Goal: Task Accomplishment & Management: Manage account settings

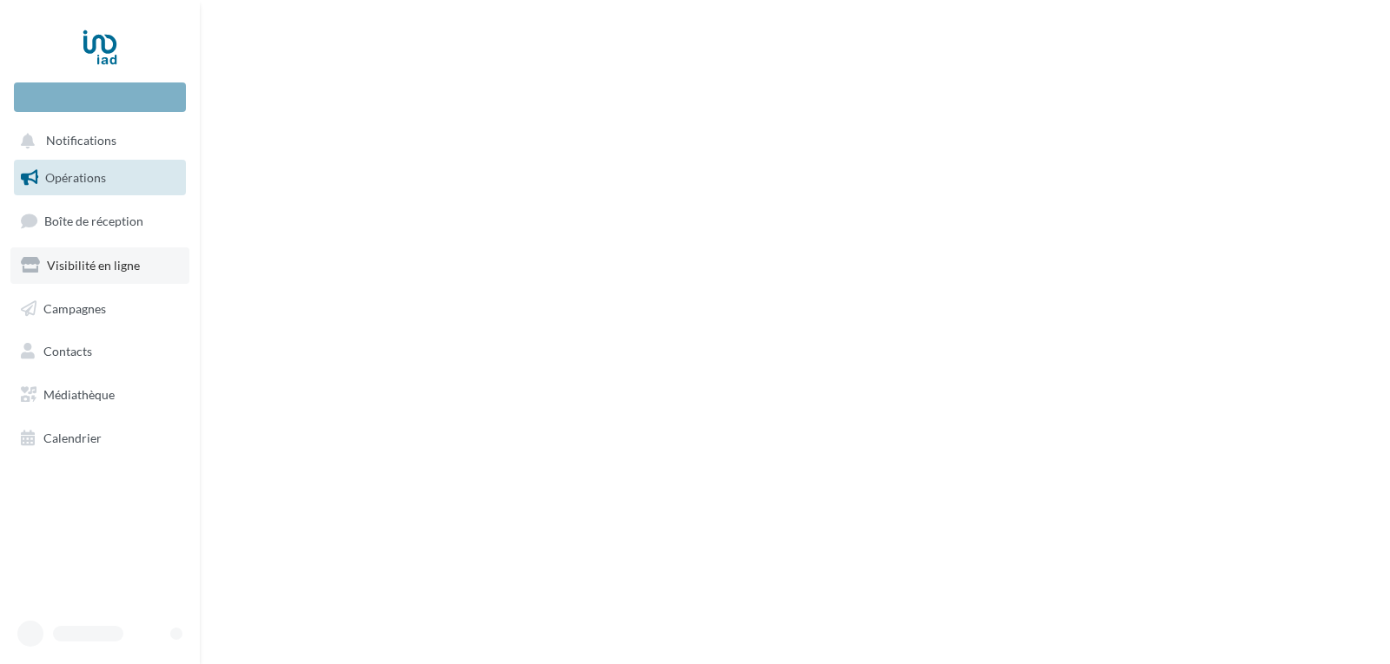
click at [103, 262] on span "Visibilité en ligne" at bounding box center [93, 265] width 93 height 15
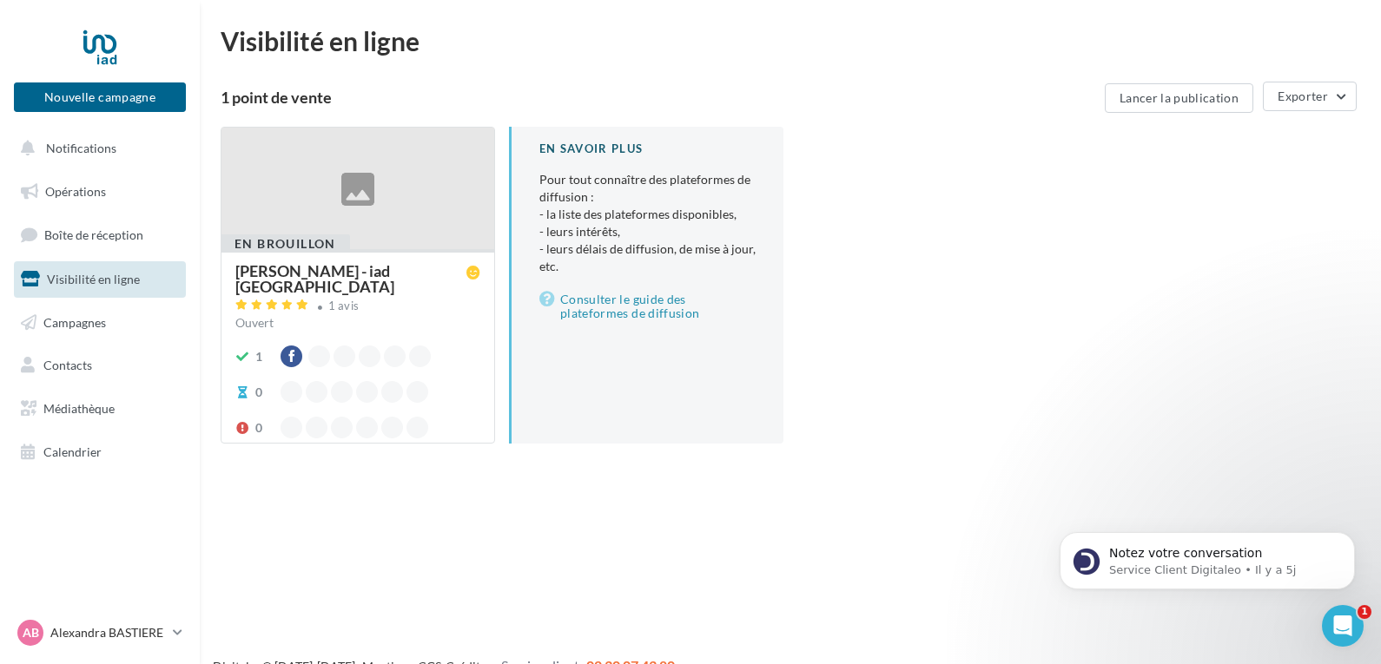
click at [360, 259] on div "En brouillon Alexandra BASTIERE - iad France 1 avis Ouvert 1 0 0" at bounding box center [357, 345] width 273 height 192
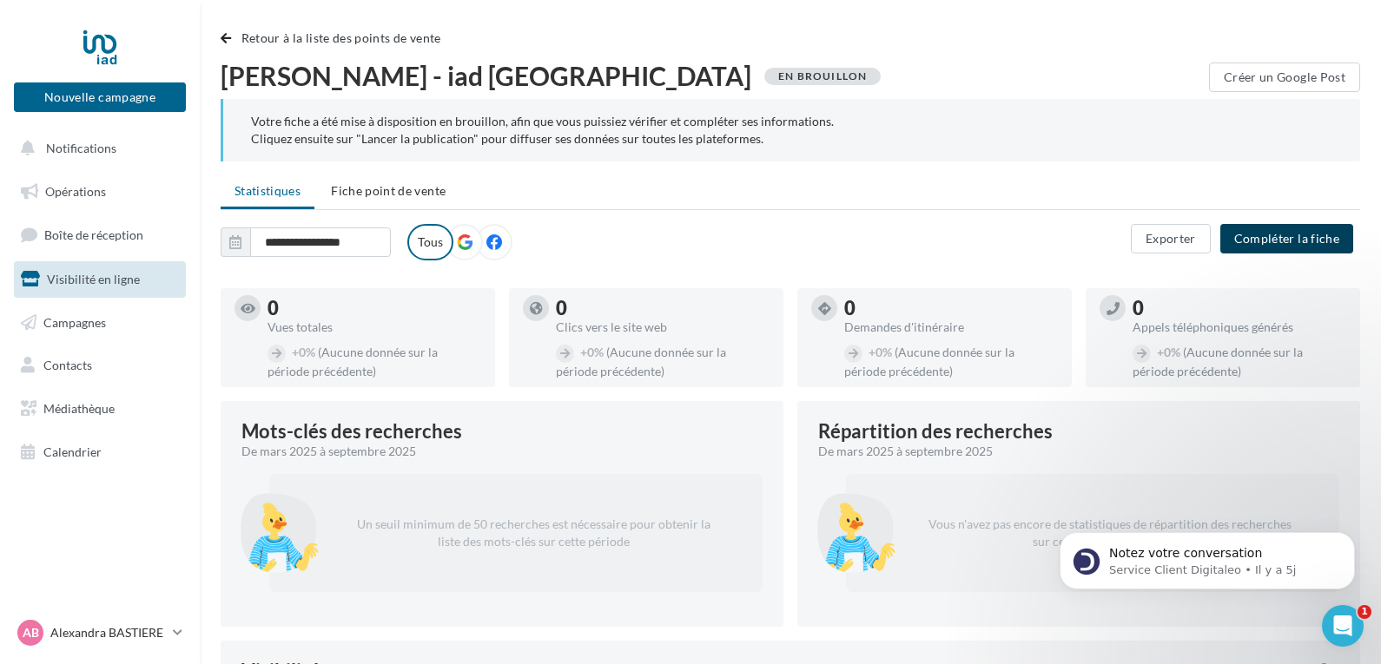
click at [1290, 236] on button "Compléter la fiche" at bounding box center [1286, 239] width 133 height 30
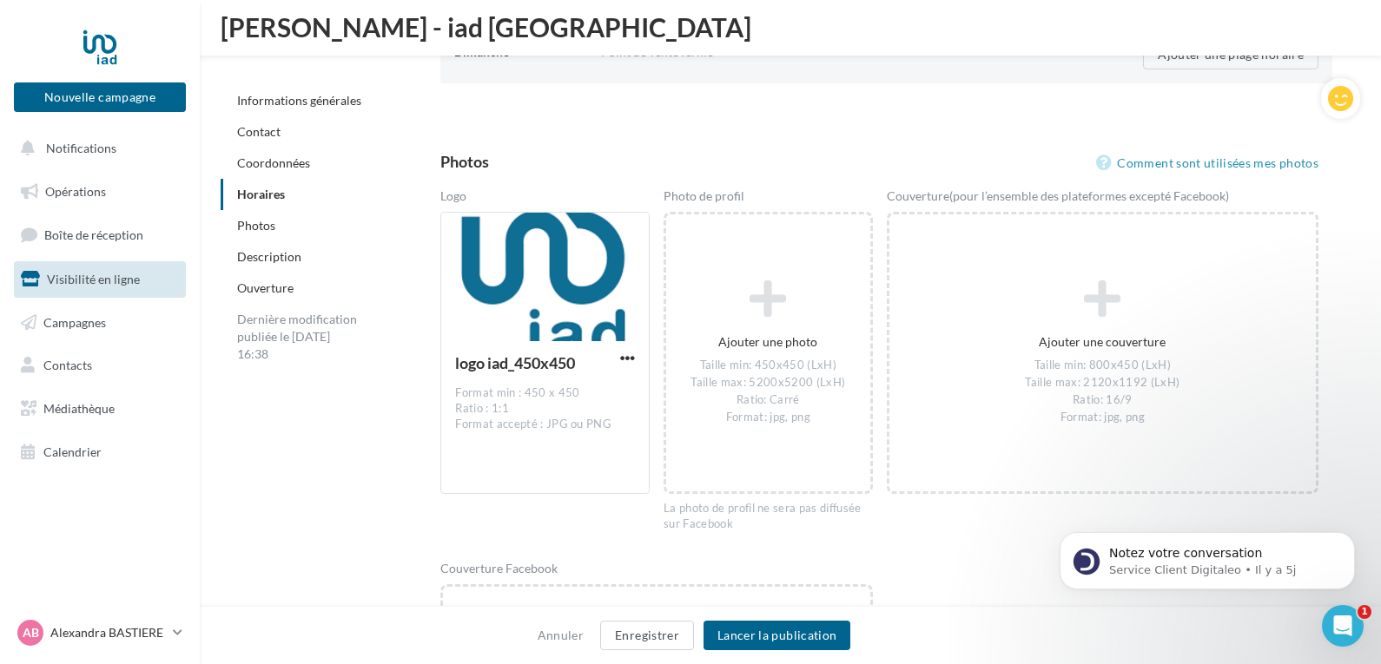
scroll to position [2283, 0]
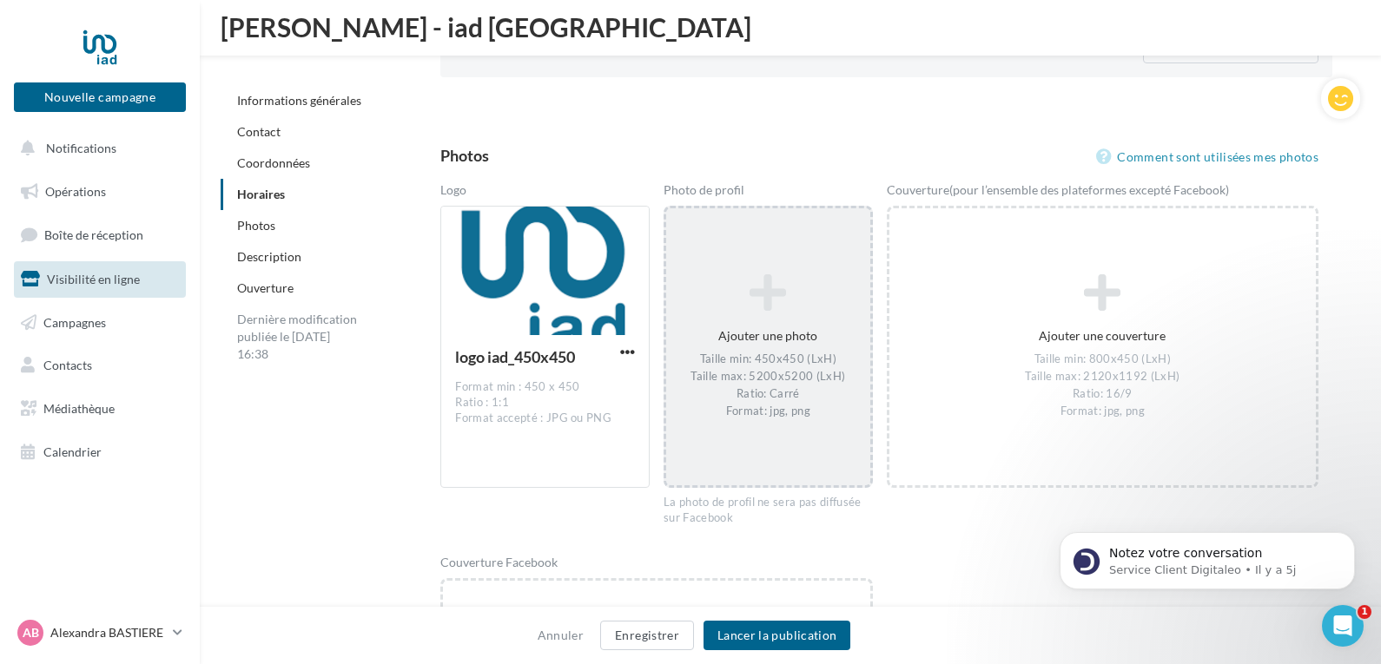
click at [759, 366] on div "Taille min: 450x450 (LxH) Taille max: 5200x5200 (LxH) Ratio: Carré Format: jpg,…" at bounding box center [768, 387] width 190 height 68
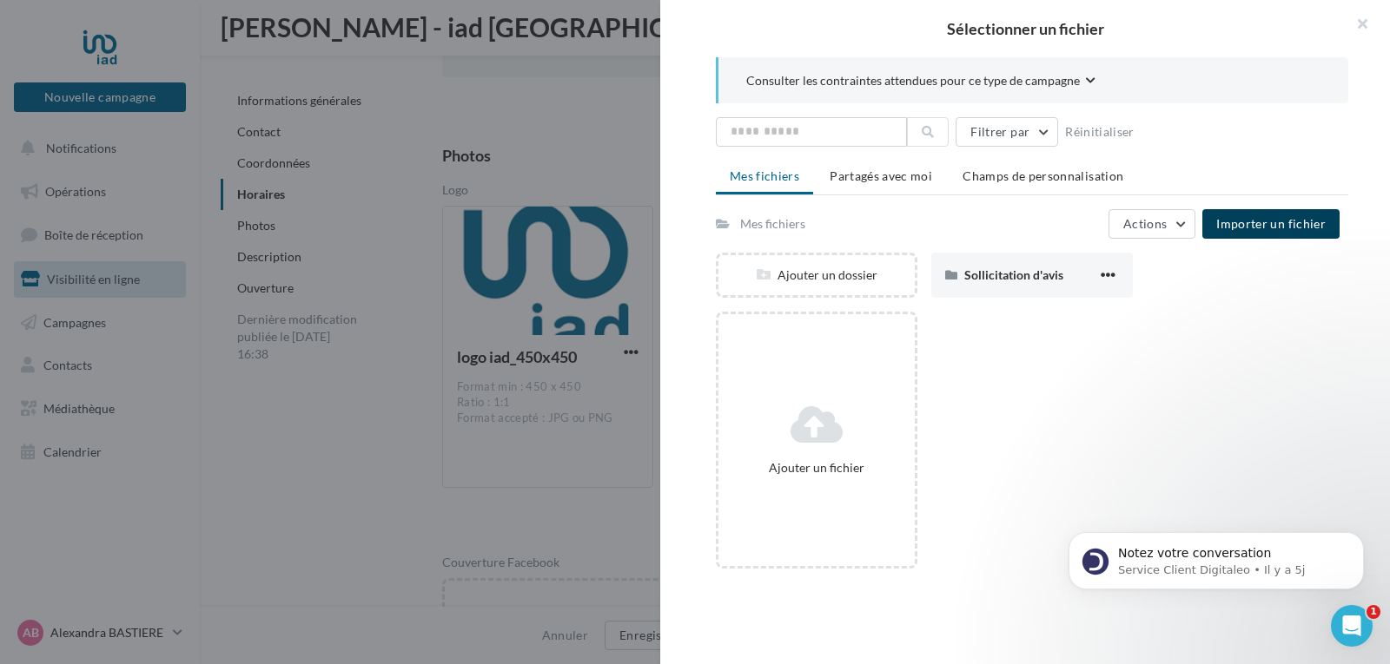
click at [1276, 224] on span "Importer un fichier" at bounding box center [1270, 223] width 109 height 15
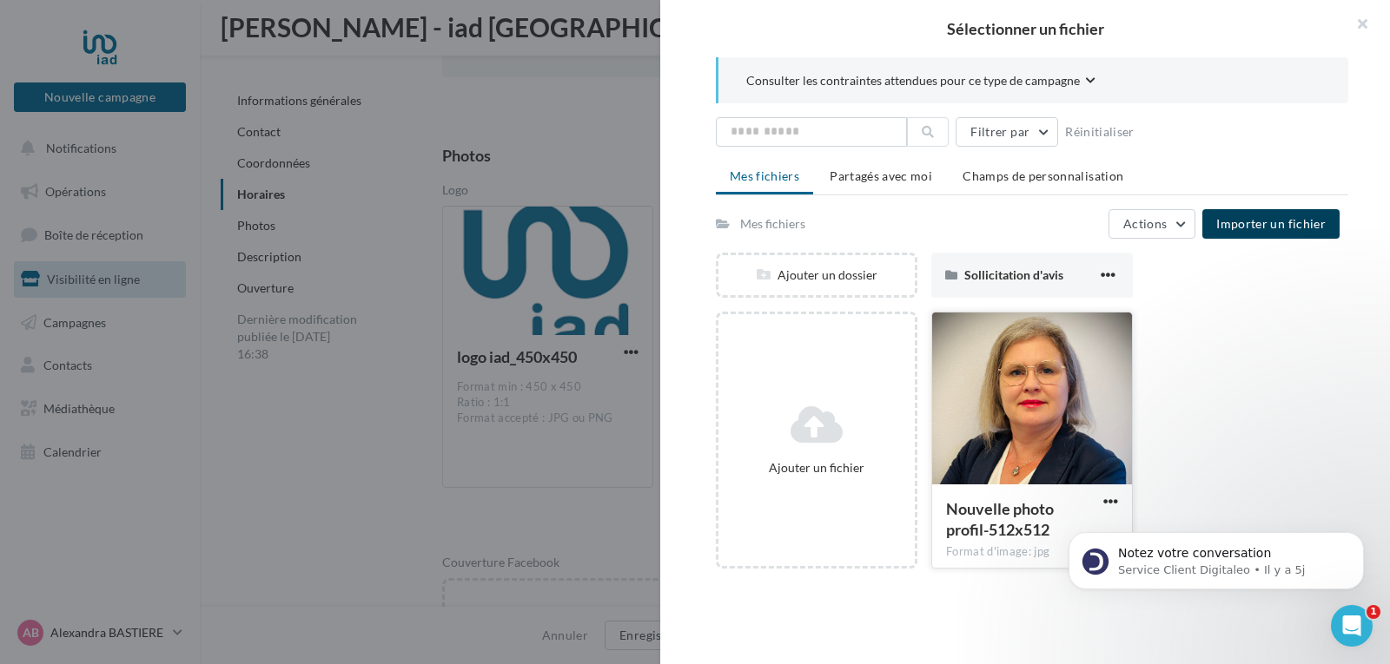
click at [1023, 413] on div at bounding box center [1032, 400] width 200 height 174
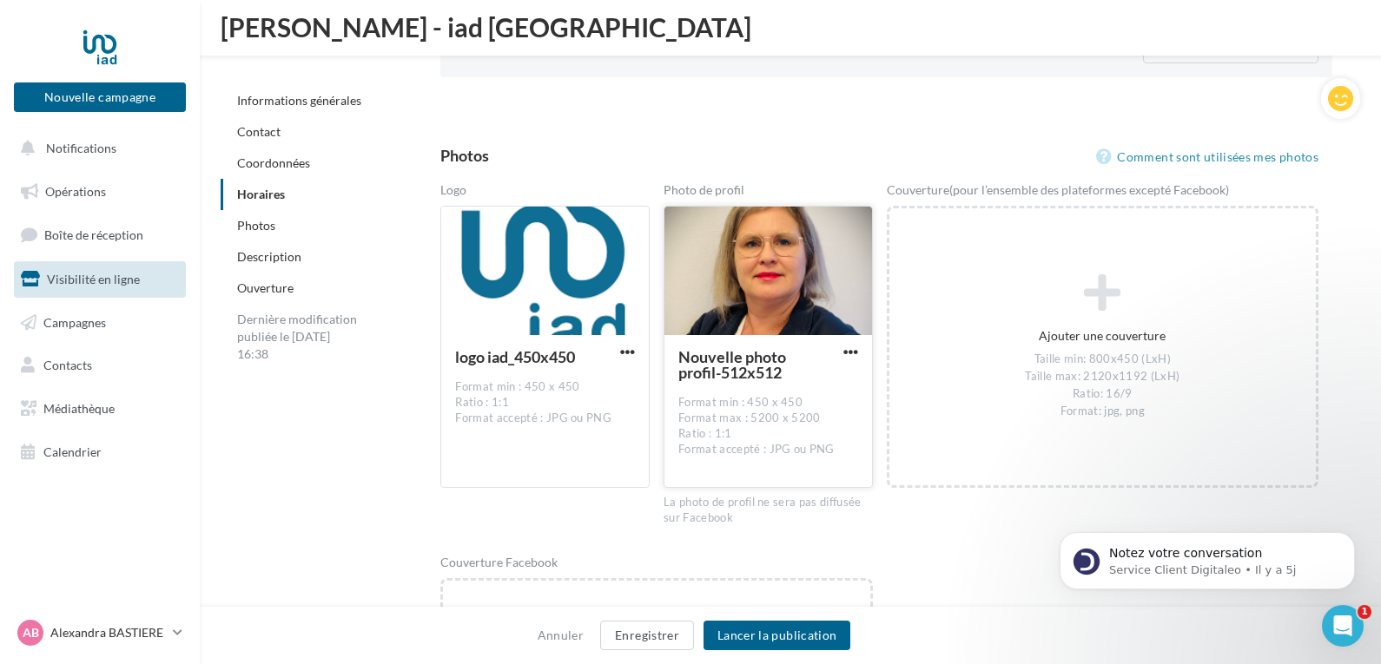
click at [778, 274] on div at bounding box center [768, 272] width 208 height 130
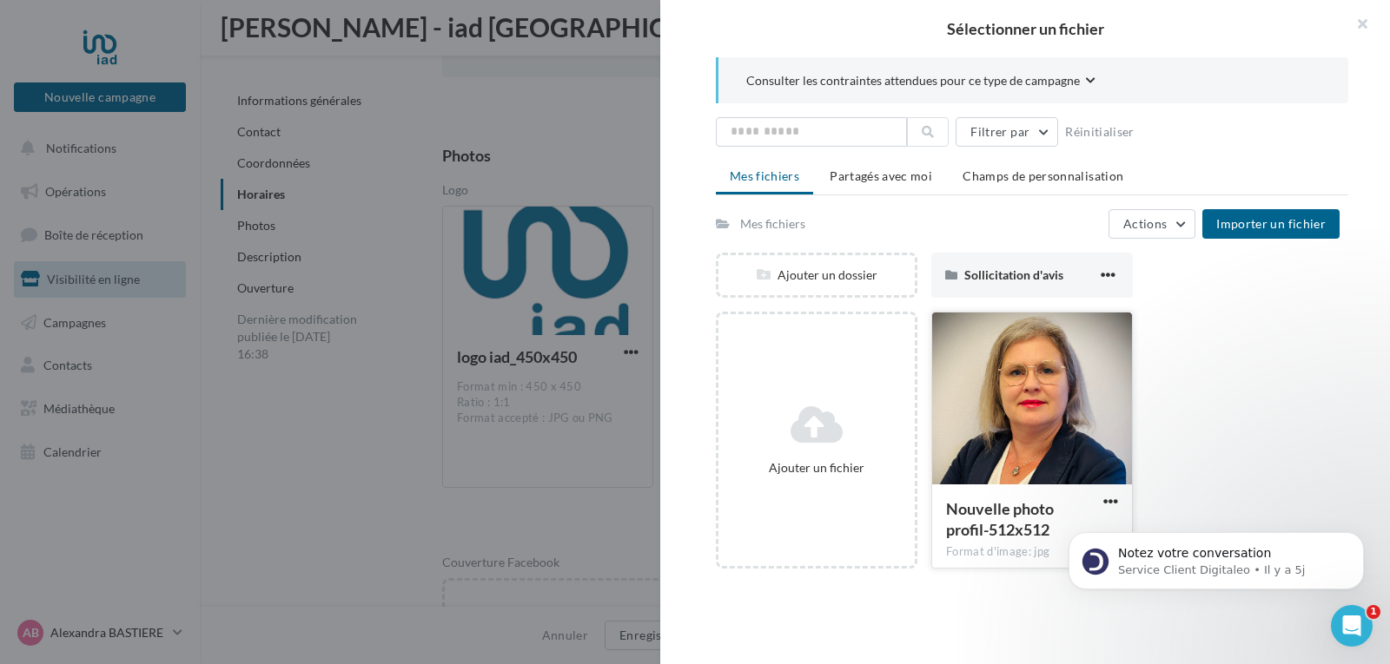
click at [1056, 410] on div at bounding box center [1032, 400] width 200 height 174
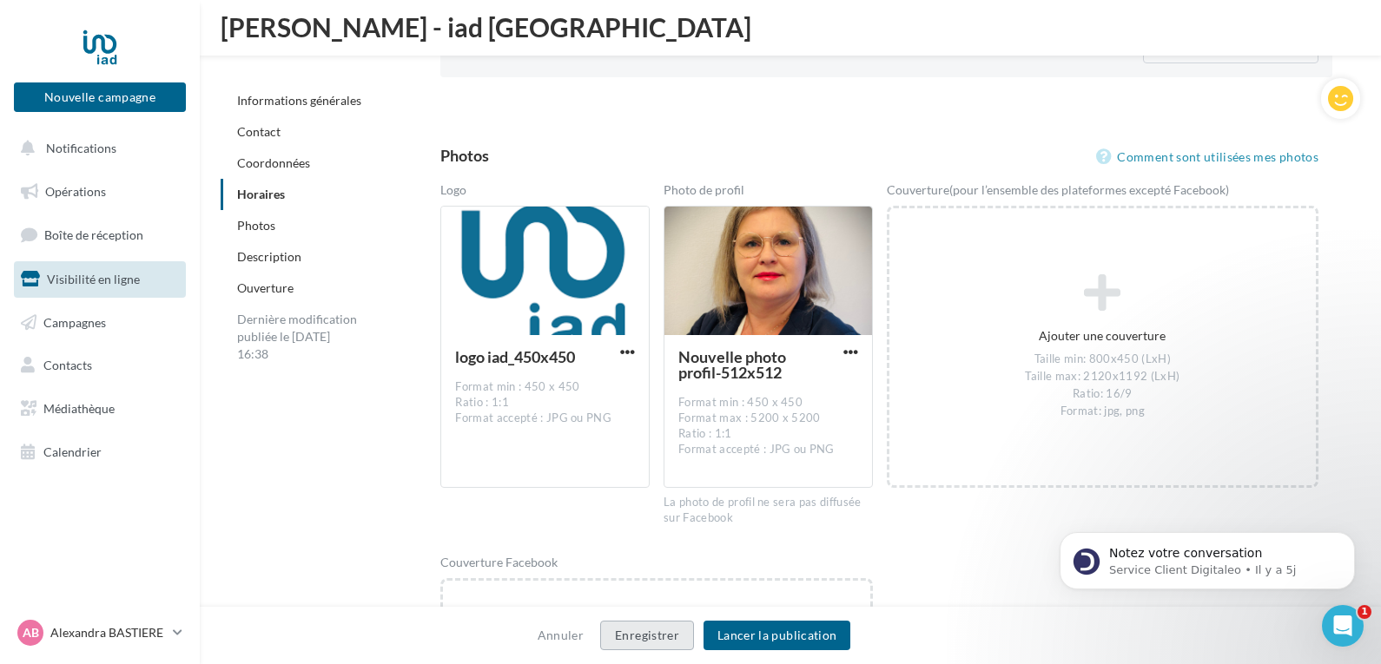
click at [657, 636] on button "Enregistrer" at bounding box center [647, 636] width 94 height 30
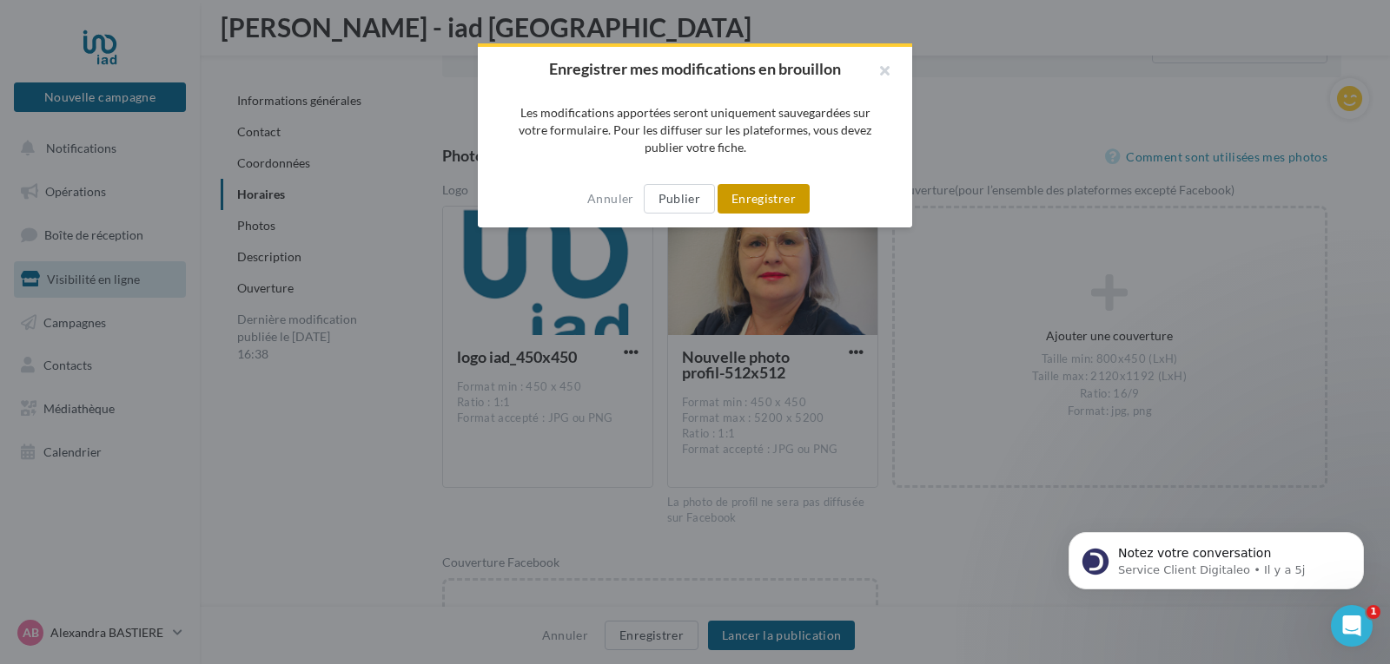
click at [765, 195] on button "Enregistrer" at bounding box center [763, 199] width 92 height 30
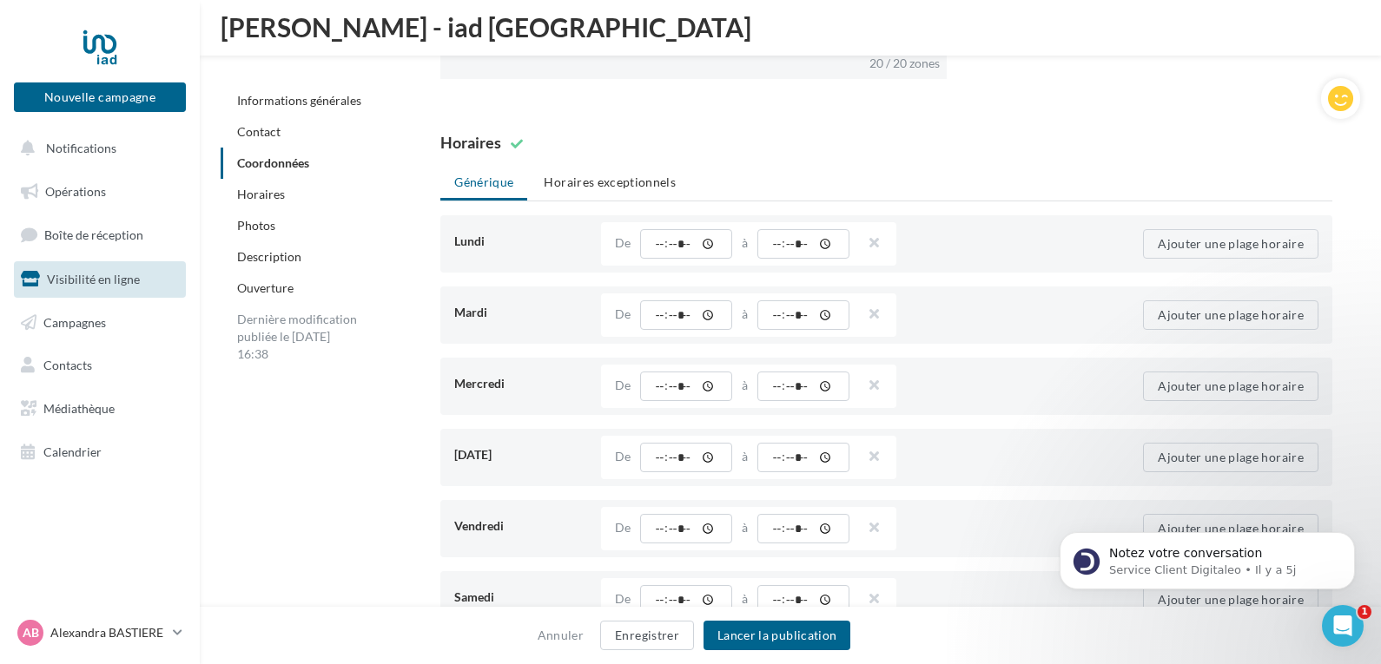
scroll to position [1623, 0]
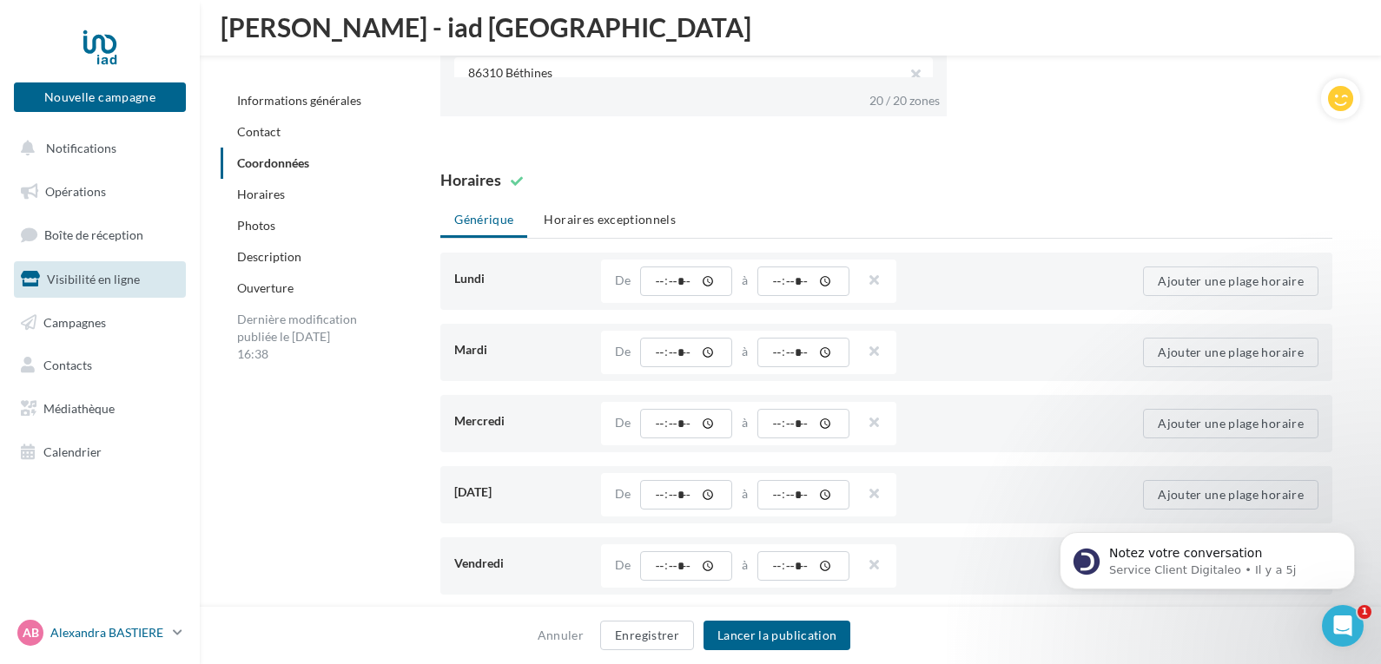
click at [154, 626] on p "Alexandra BASTIERE" at bounding box center [108, 632] width 116 height 17
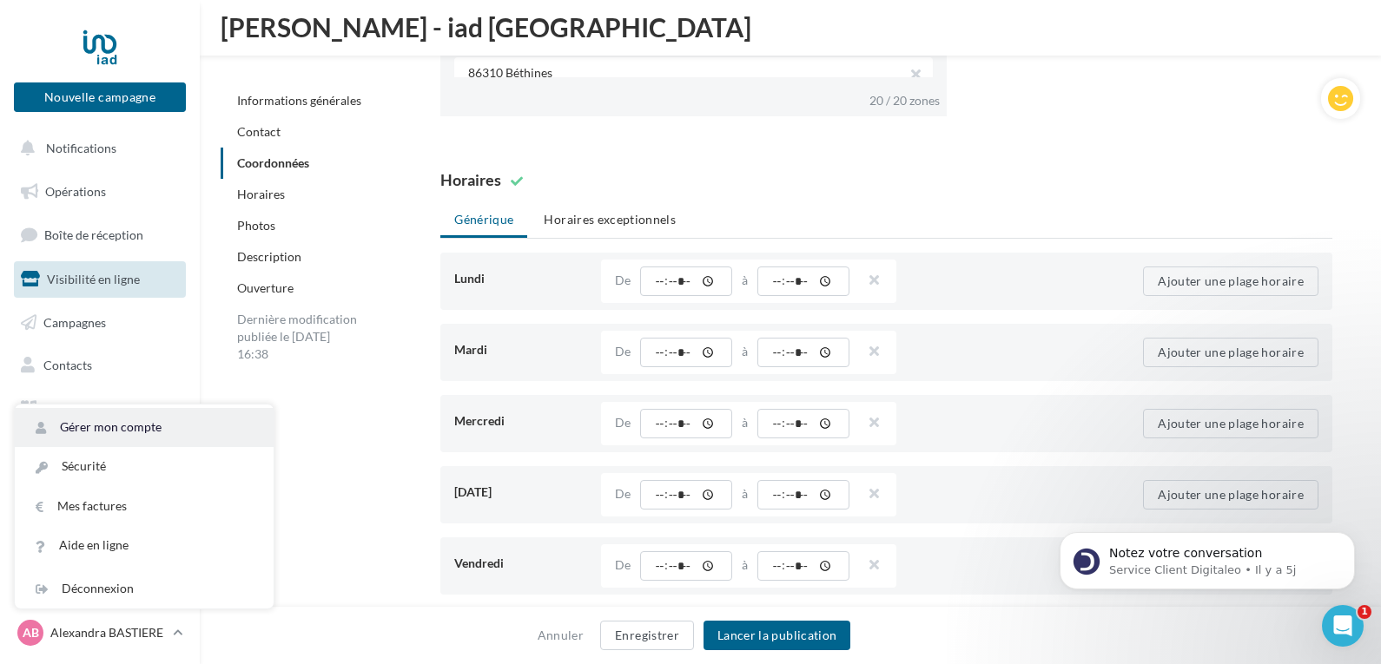
click at [166, 425] on link "Gérer mon compte" at bounding box center [144, 427] width 259 height 39
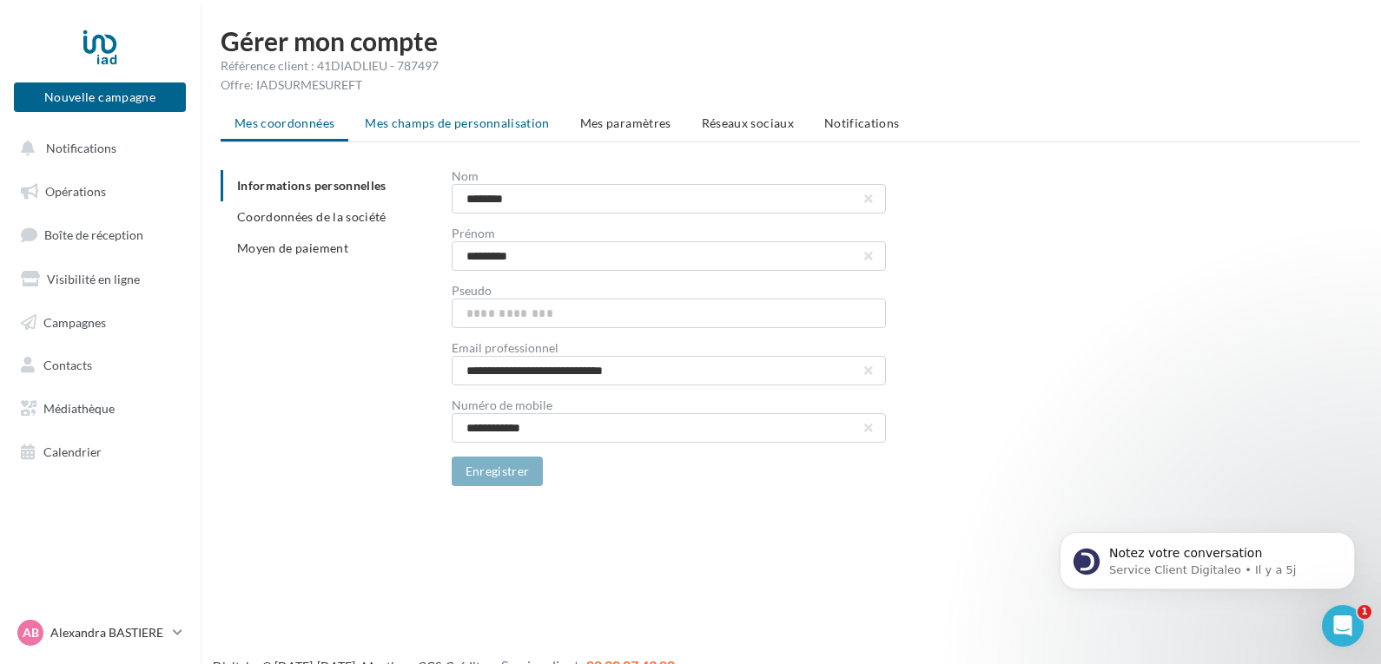
click at [438, 117] on span "Mes champs de personnalisation" at bounding box center [457, 123] width 185 height 15
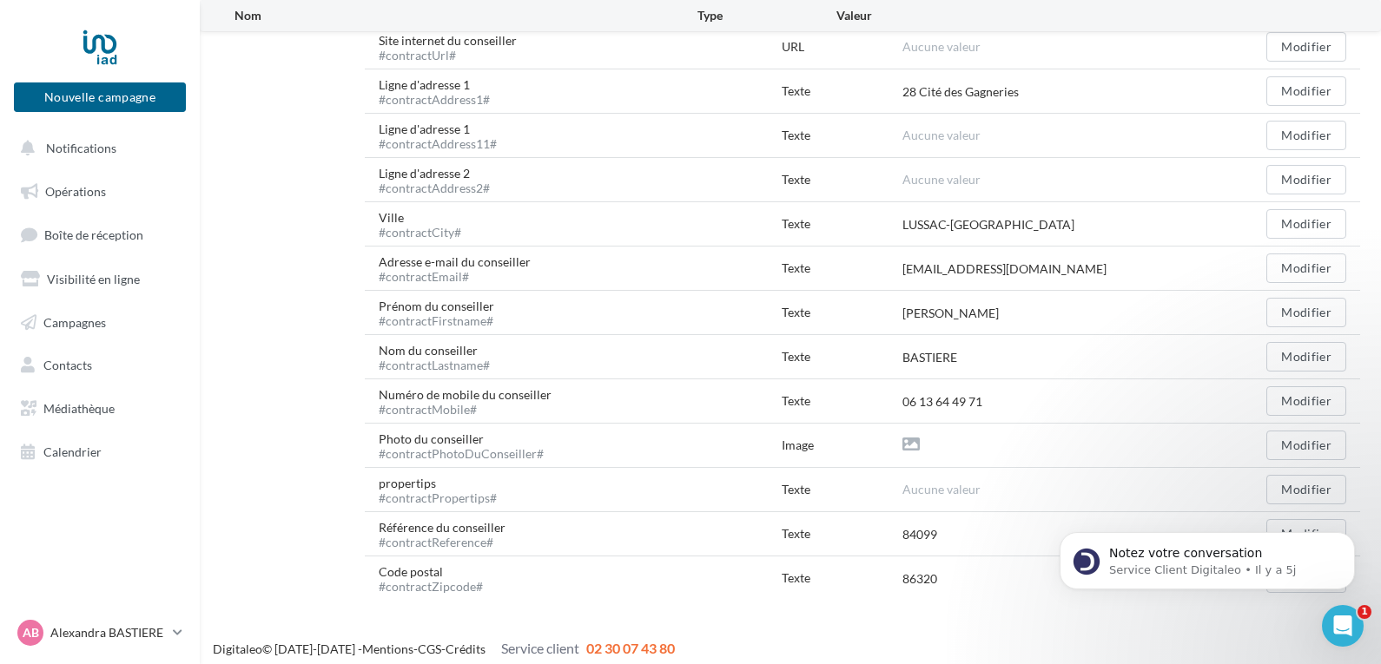
scroll to position [673, 0]
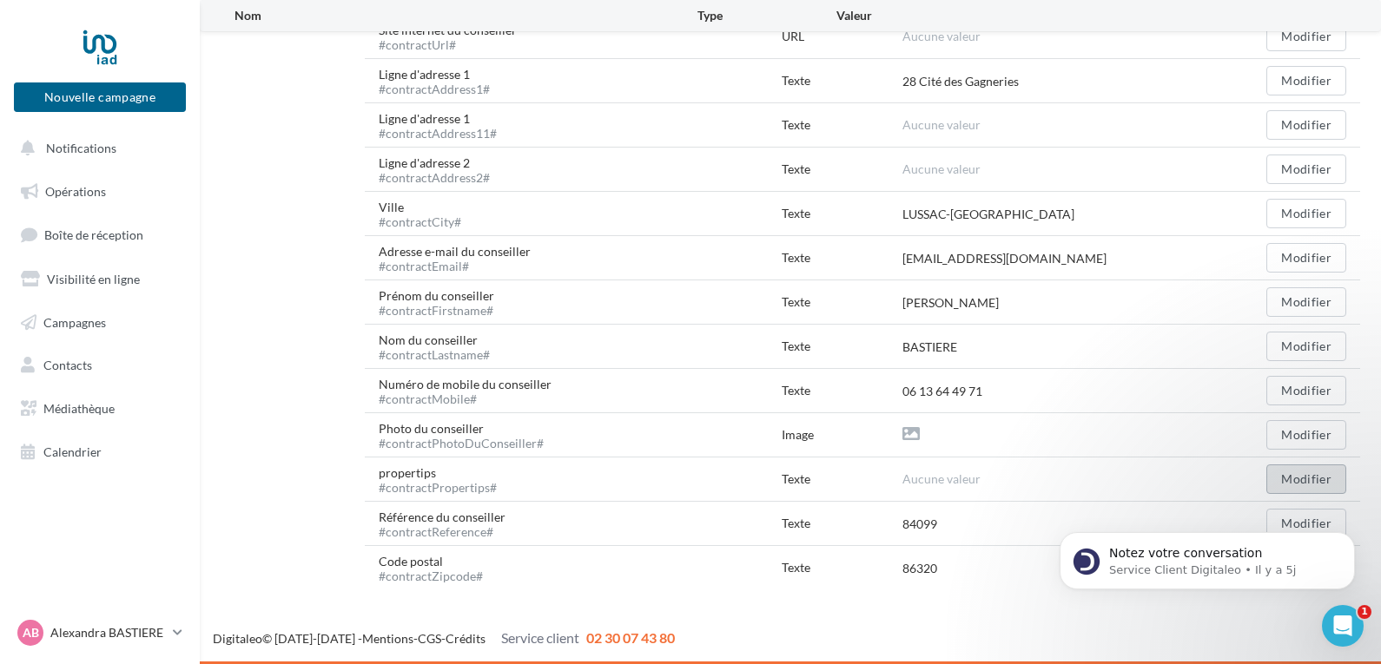
click at [1324, 479] on button "Modifier" at bounding box center [1306, 480] width 80 height 30
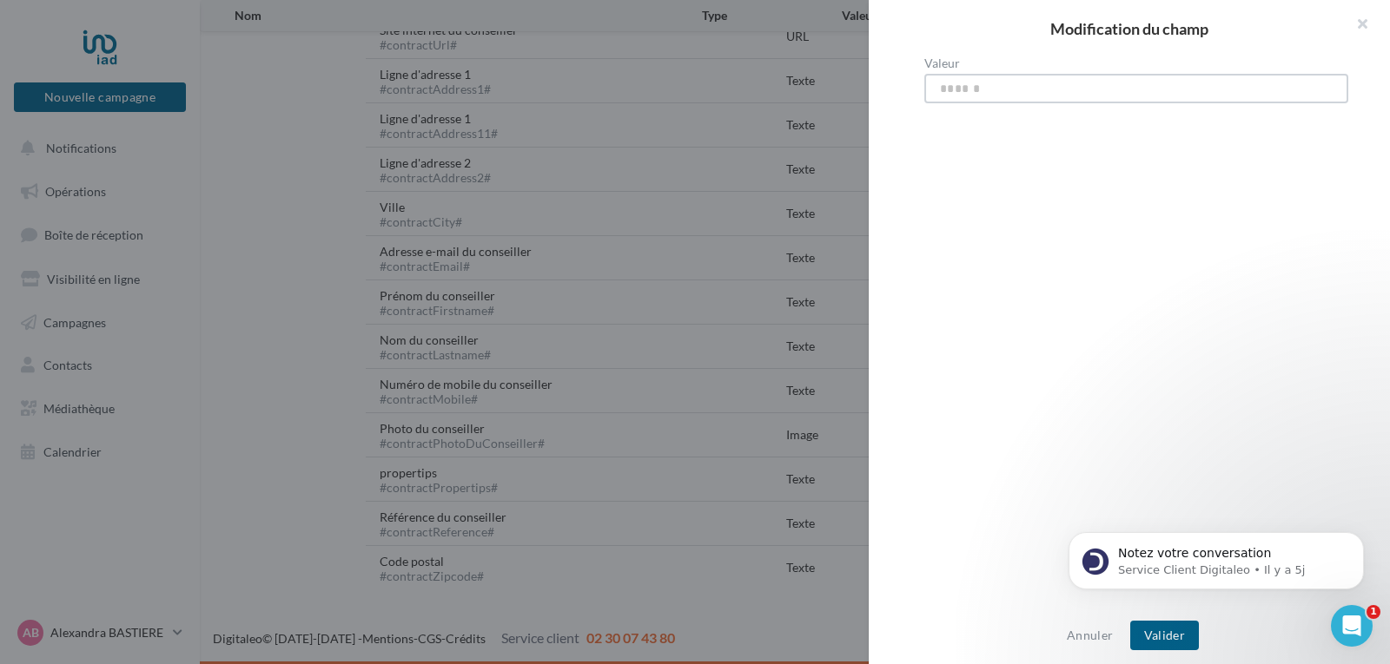
click at [1079, 86] on input "Valeur" at bounding box center [1136, 89] width 424 height 30
type input "**********"
click at [1159, 632] on button "Valider" at bounding box center [1164, 636] width 69 height 30
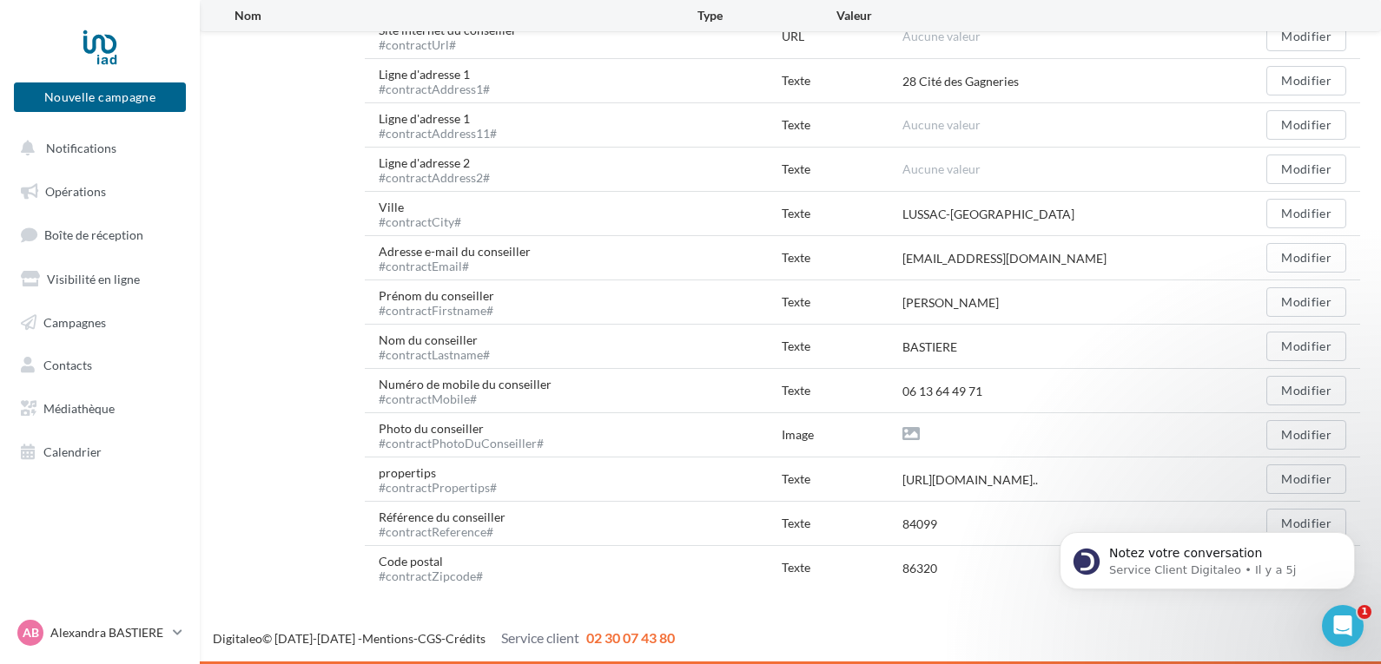
click at [1291, 438] on div "Notez votre conversation Service Client Digitaleo • Il y a 5j" at bounding box center [1207, 481] width 320 height 217
click at [1312, 432] on button "Modifier" at bounding box center [1306, 435] width 80 height 30
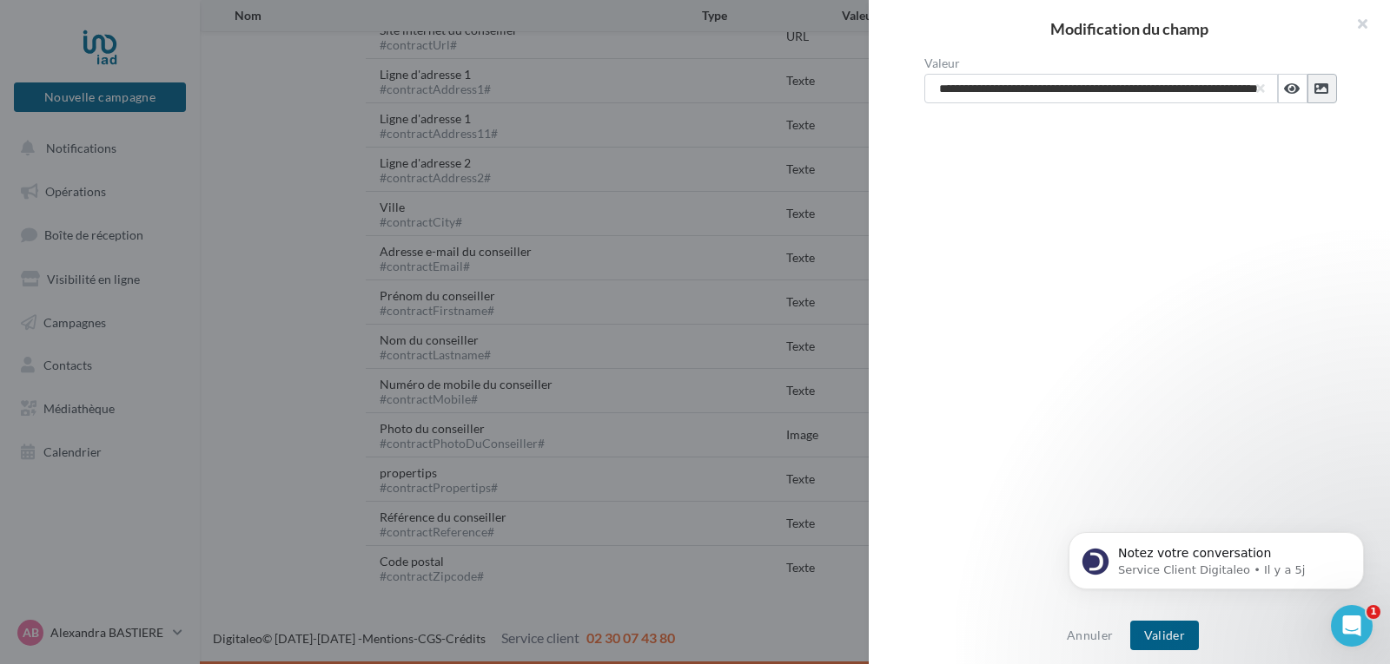
click at [1317, 87] on icon at bounding box center [1321, 89] width 14 height 14
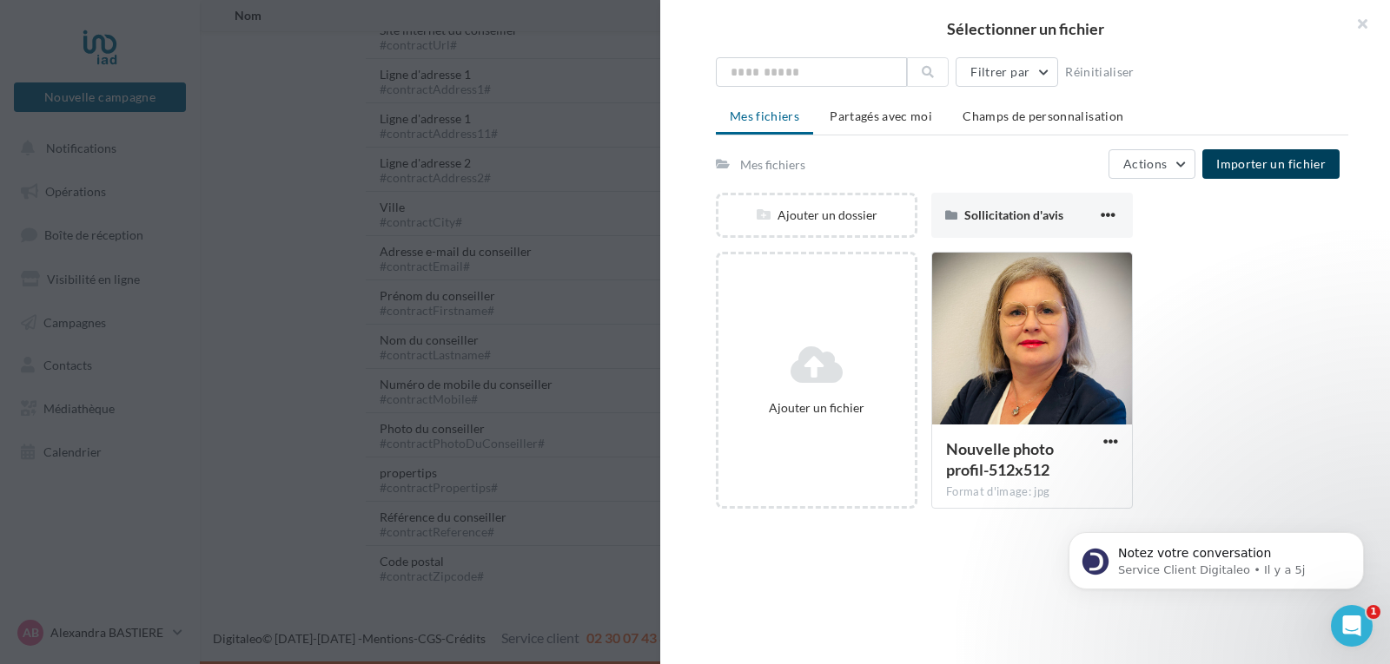
click at [1278, 160] on span "Importer un fichier" at bounding box center [1270, 163] width 109 height 15
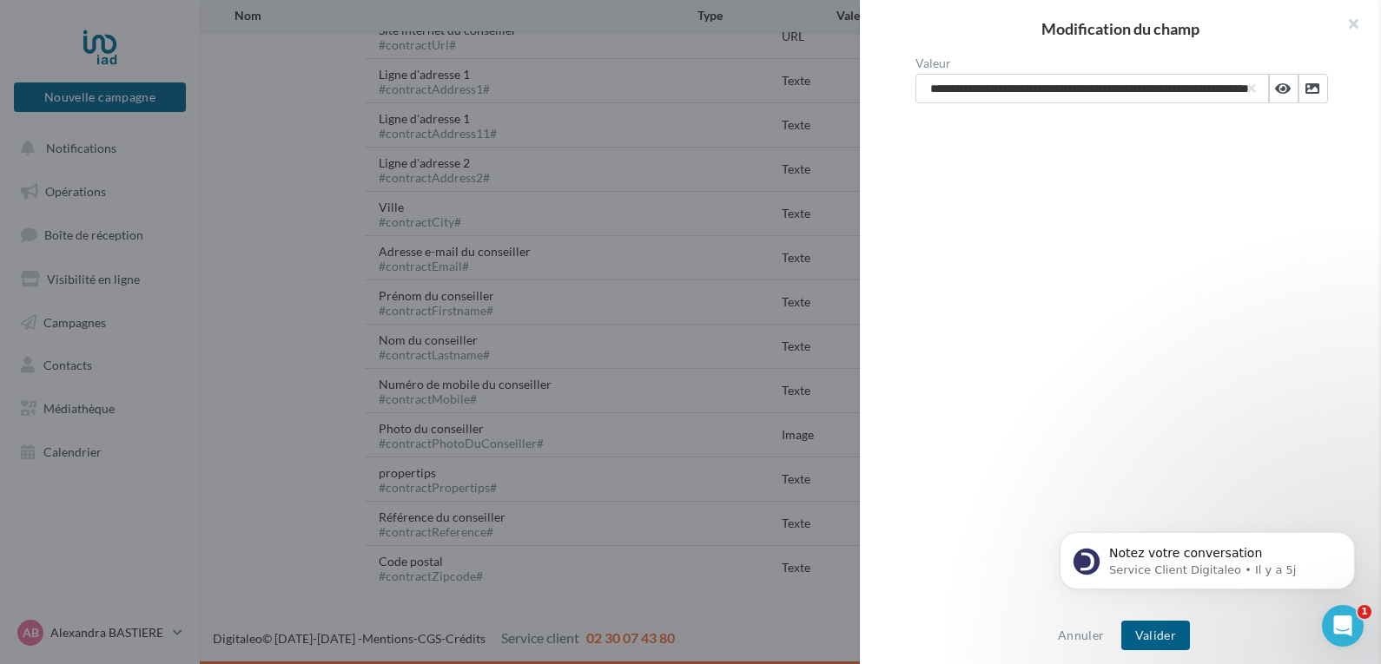
click at [915, 117] on div "Sélectionner un fichier Filtrer par Réinitialiser Mes fichiers Partagés avec mo…" at bounding box center [1127, 117] width 424 height 0
click at [1152, 637] on button "Valider" at bounding box center [1155, 636] width 69 height 30
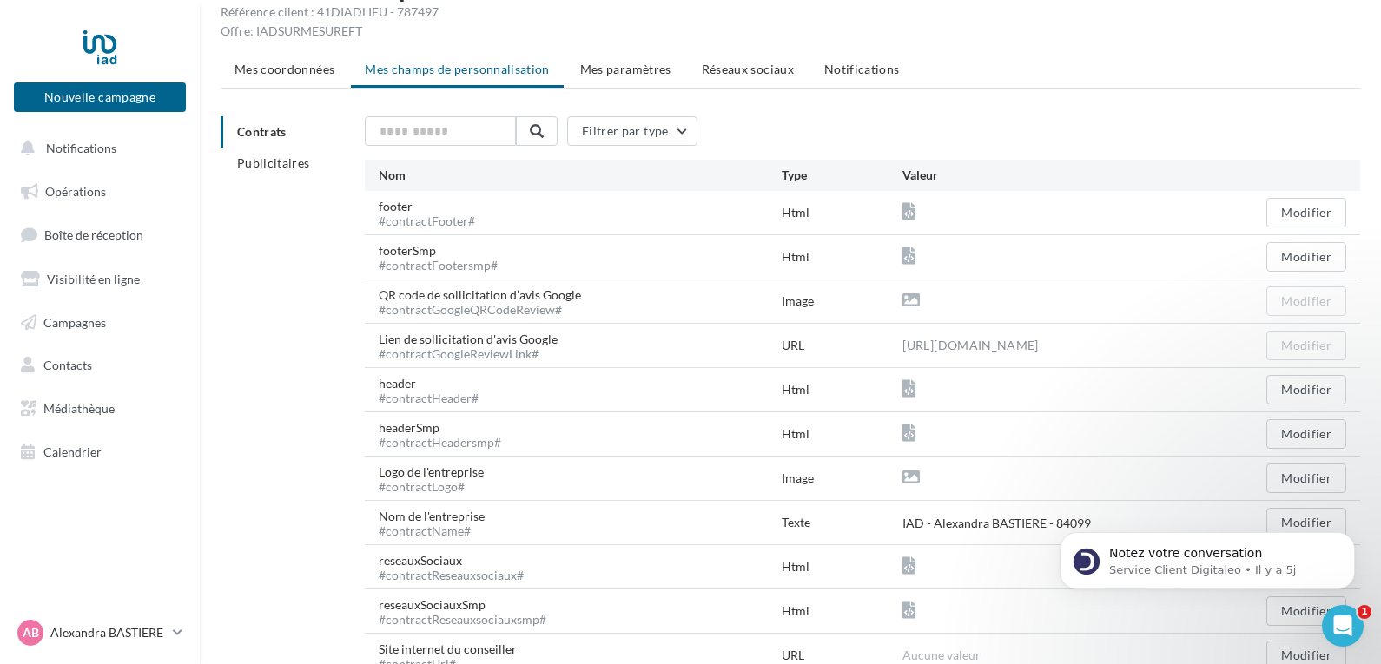
scroll to position [0, 0]
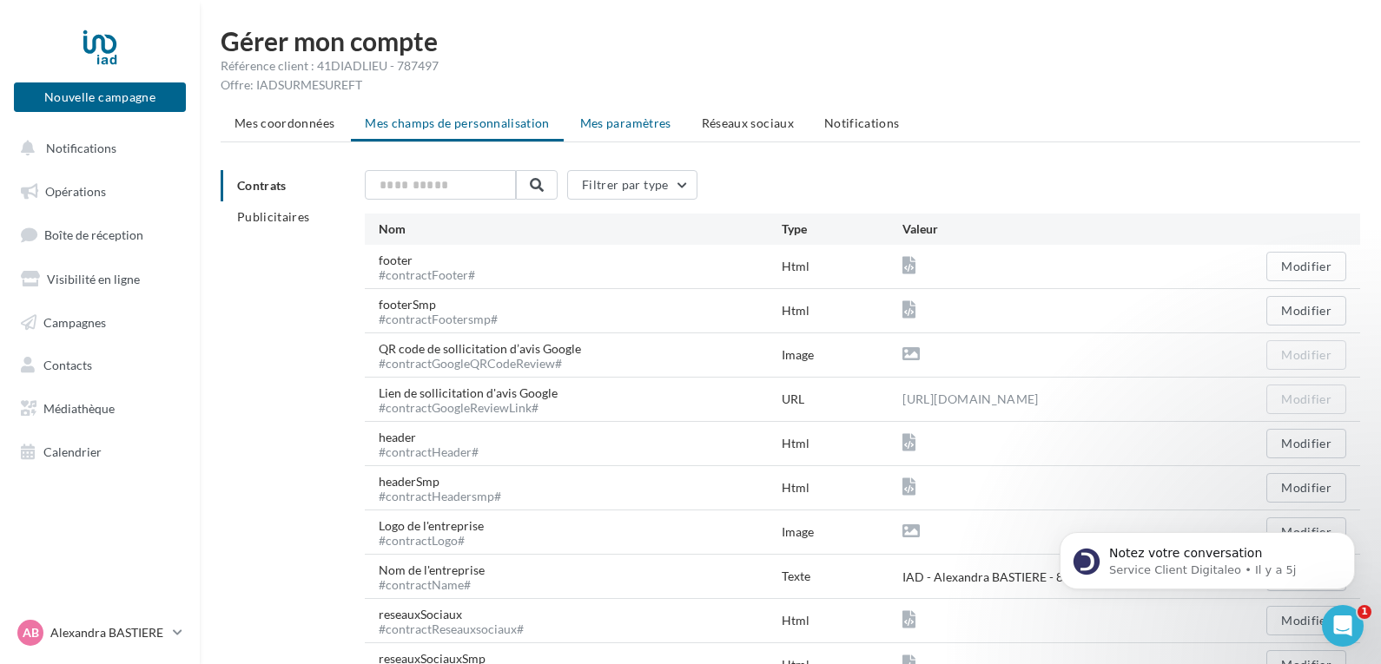
click at [624, 124] on span "Mes paramètres" at bounding box center [625, 123] width 91 height 15
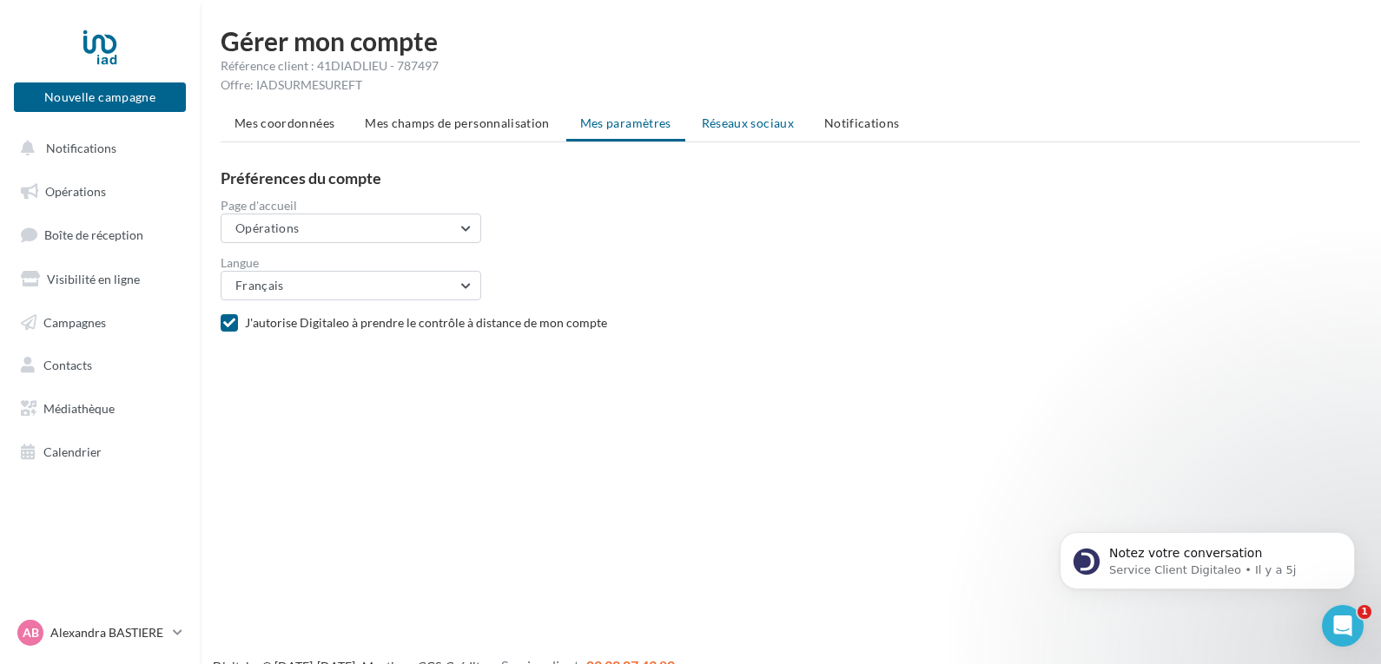
click at [743, 127] on span "Réseaux sociaux" at bounding box center [748, 123] width 92 height 15
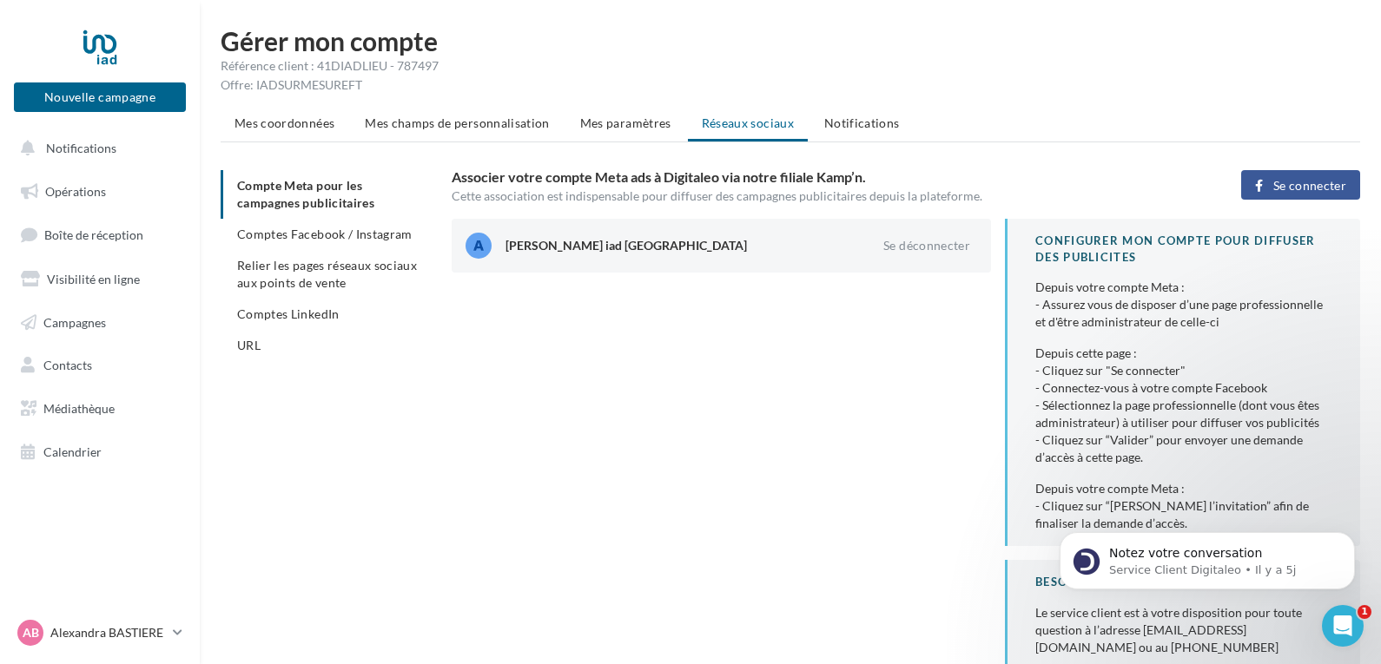
click at [1278, 182] on span "Se connecter" at bounding box center [1309, 186] width 73 height 14
click at [637, 116] on span "Mes paramètres" at bounding box center [625, 123] width 91 height 15
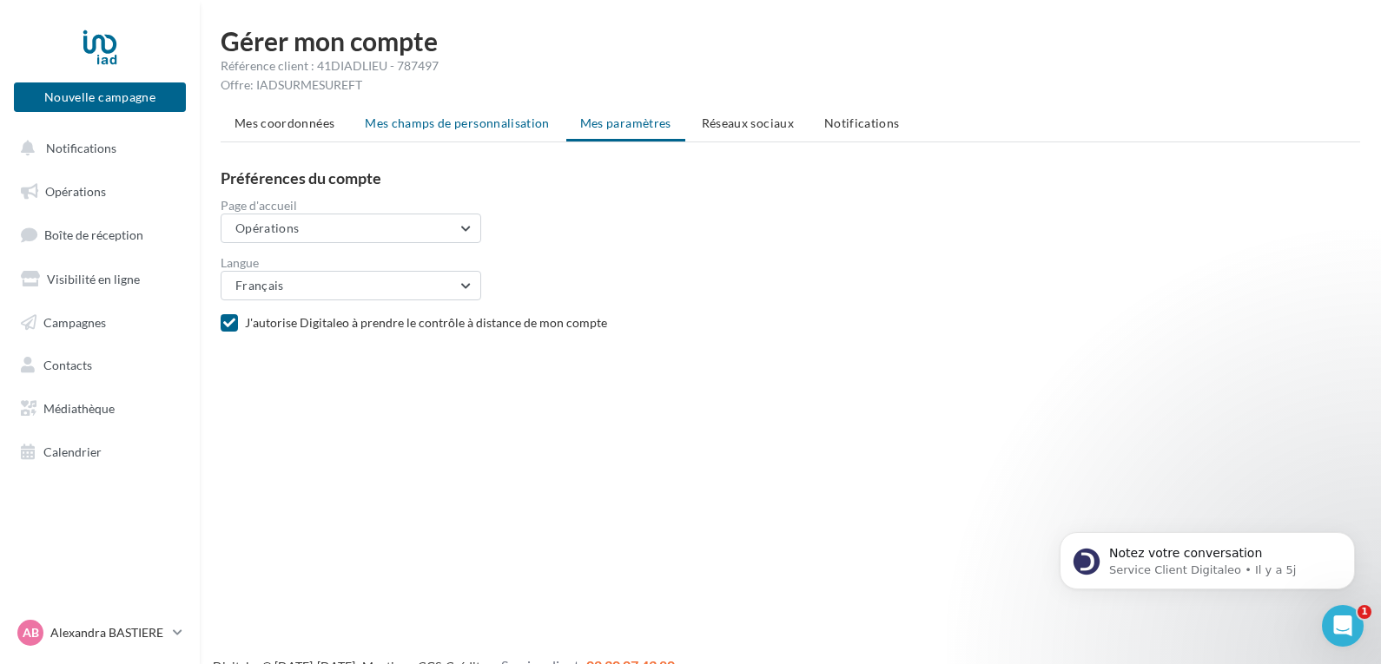
click at [480, 121] on span "Mes champs de personnalisation" at bounding box center [457, 123] width 185 height 15
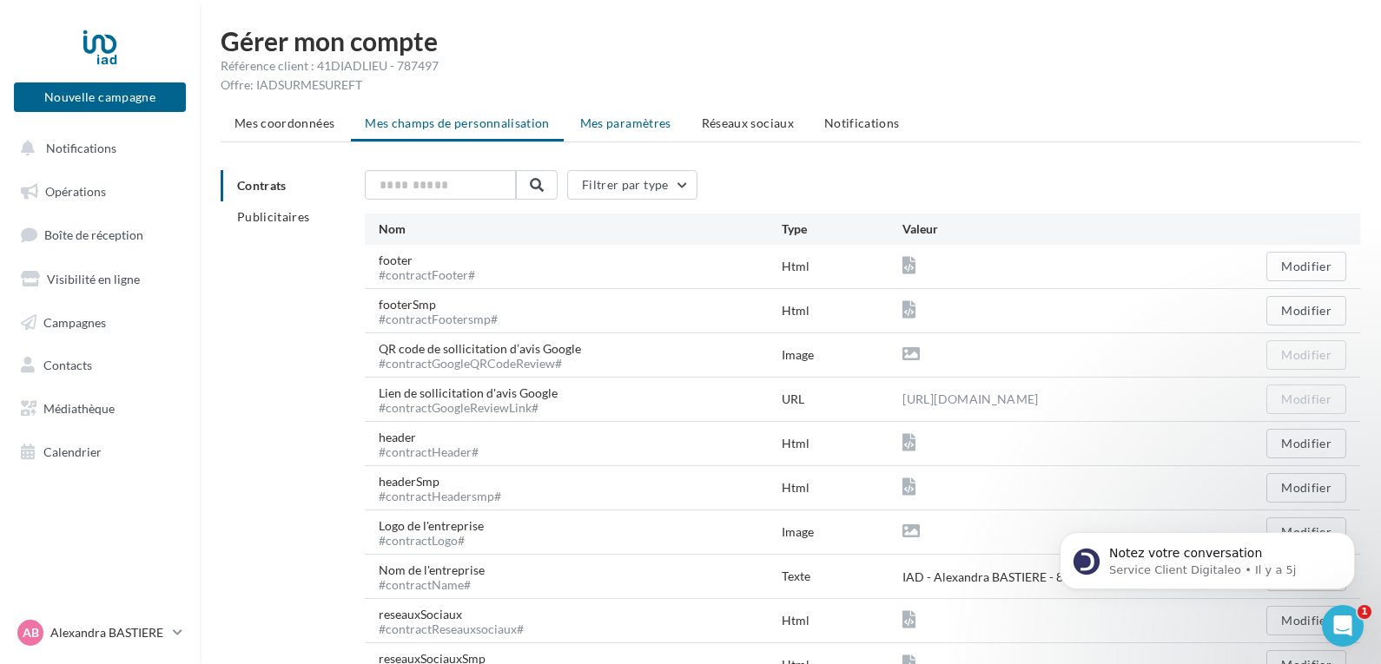
click at [602, 116] on span "Mes paramètres" at bounding box center [625, 123] width 91 height 15
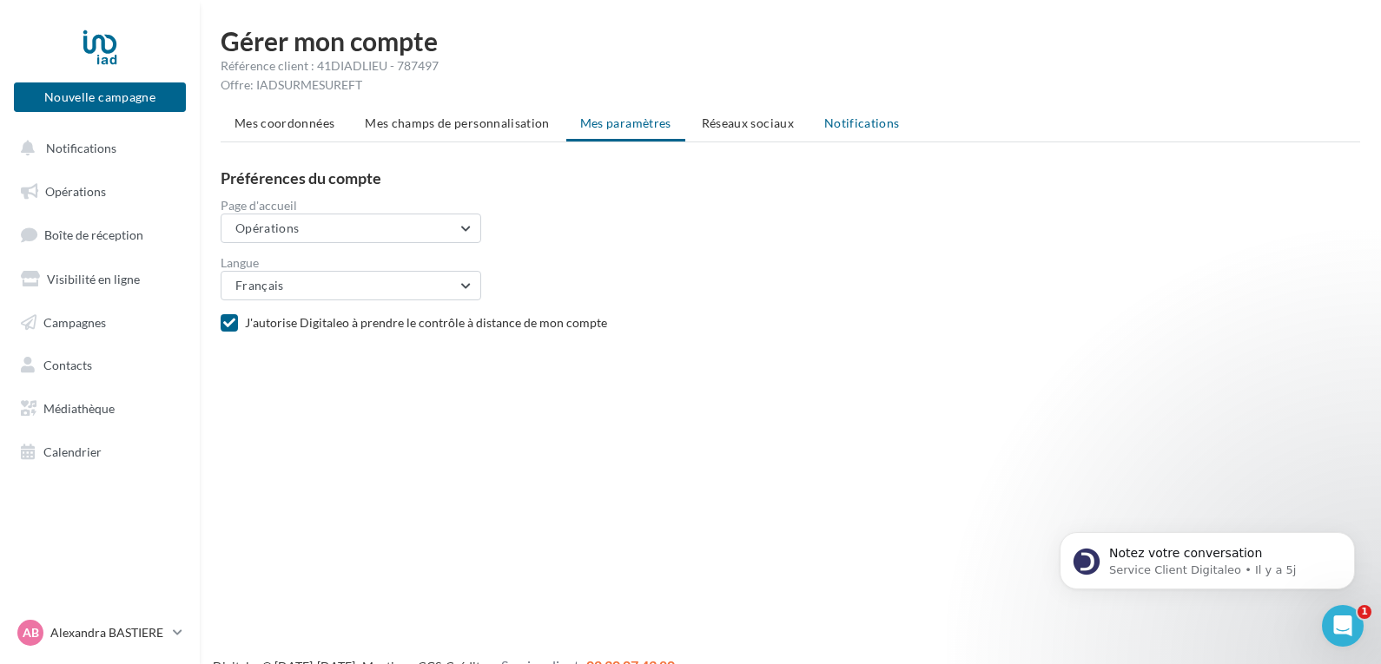
click at [870, 115] on li "Notifications" at bounding box center [861, 123] width 103 height 31
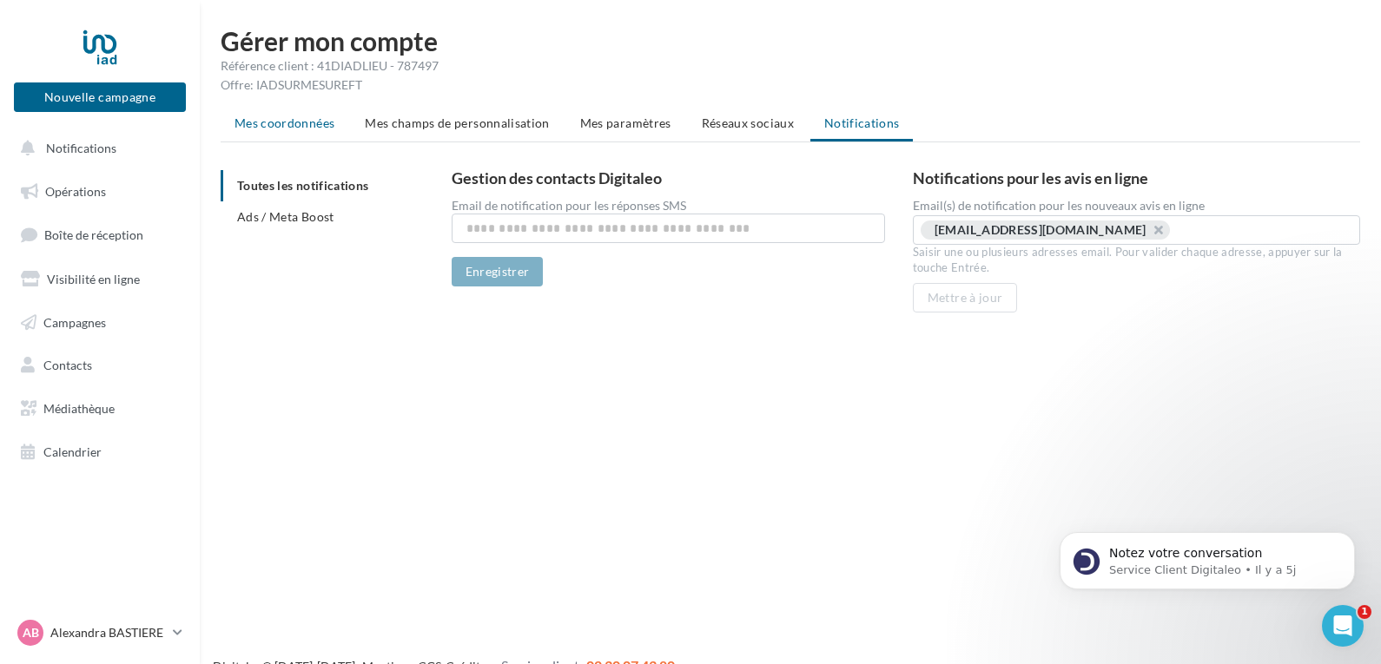
click at [280, 122] on span "Mes coordonnées" at bounding box center [284, 123] width 100 height 15
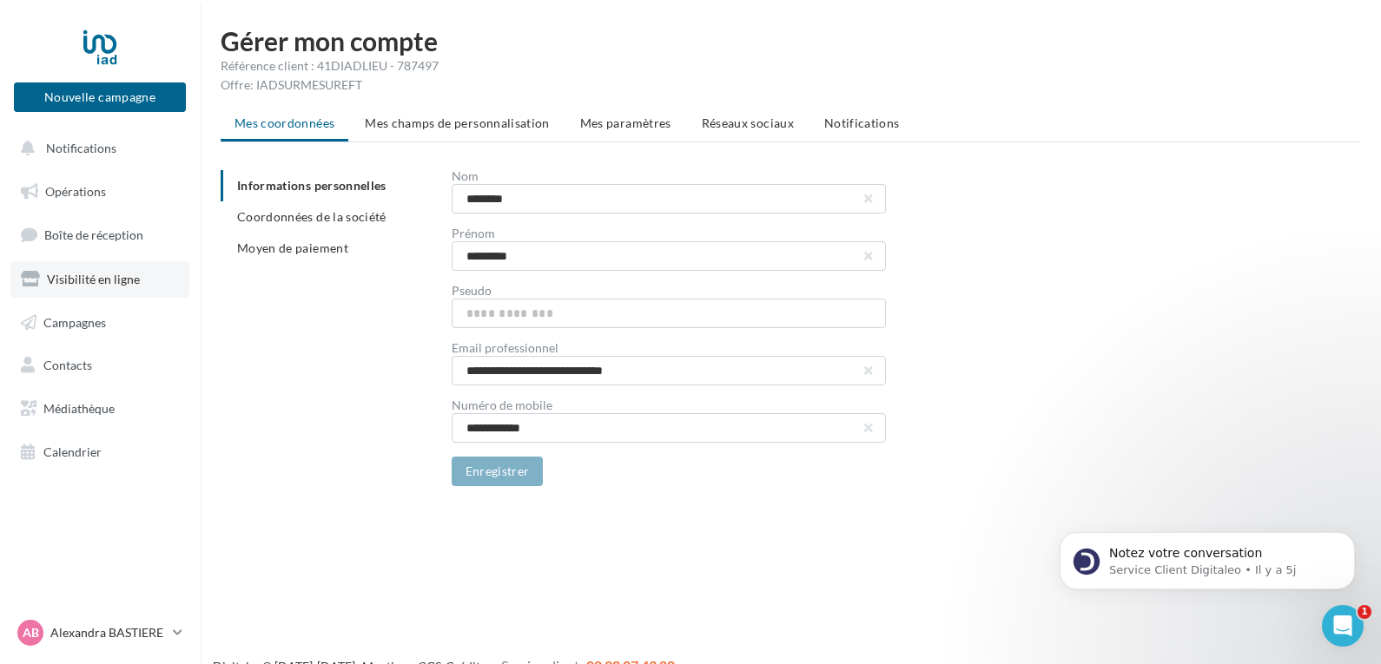
click at [94, 275] on span "Visibilité en ligne" at bounding box center [93, 279] width 93 height 15
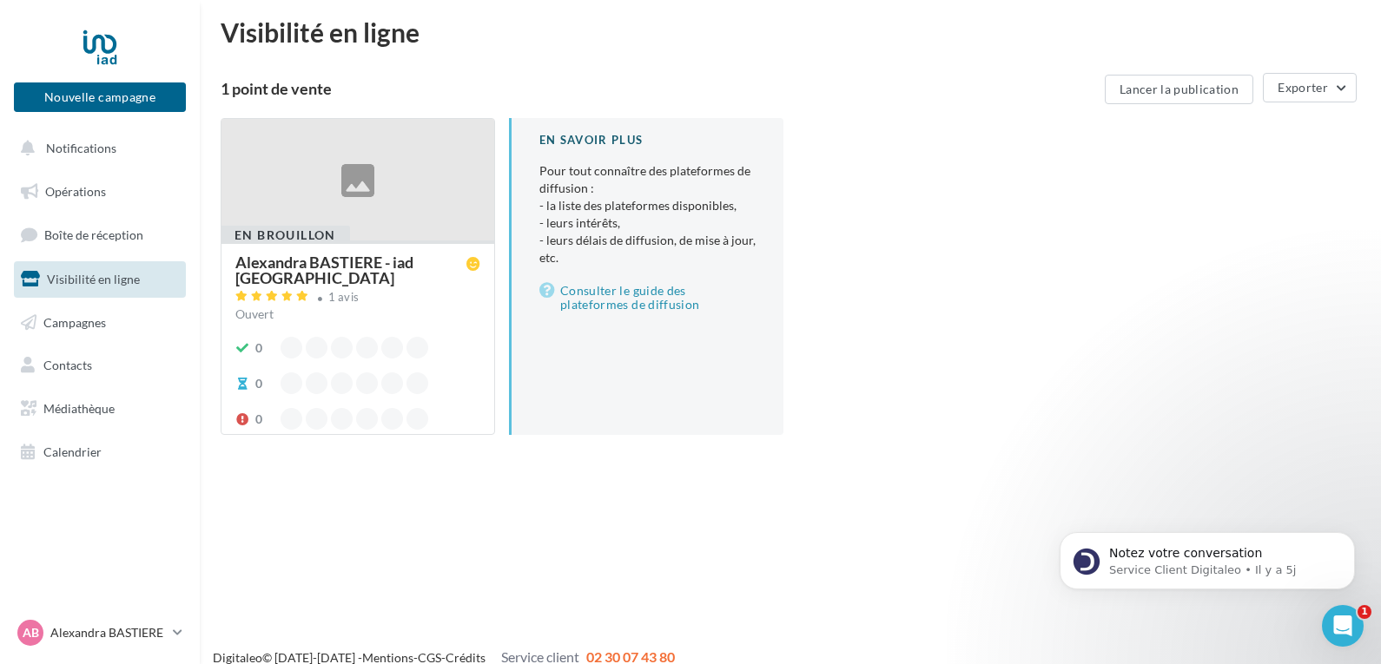
scroll to position [6, 0]
click at [351, 190] on div at bounding box center [357, 183] width 273 height 123
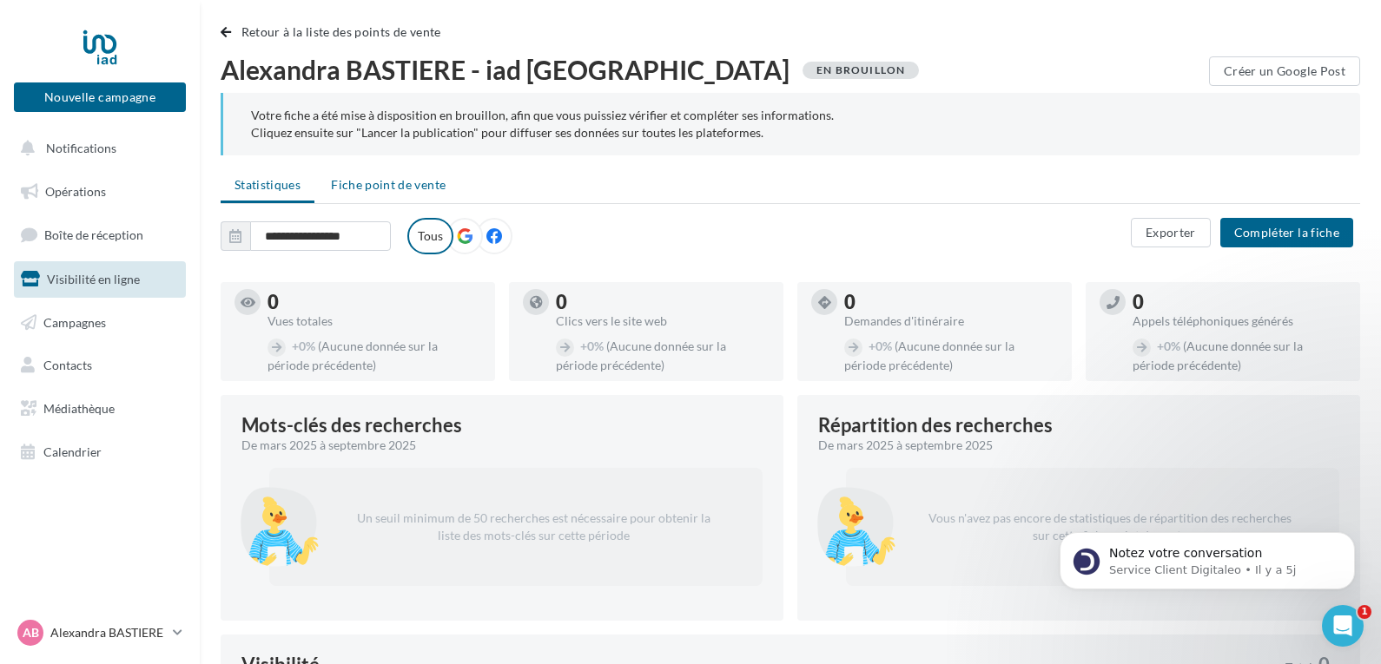
click at [370, 187] on span "Fiche point de vente" at bounding box center [388, 184] width 115 height 15
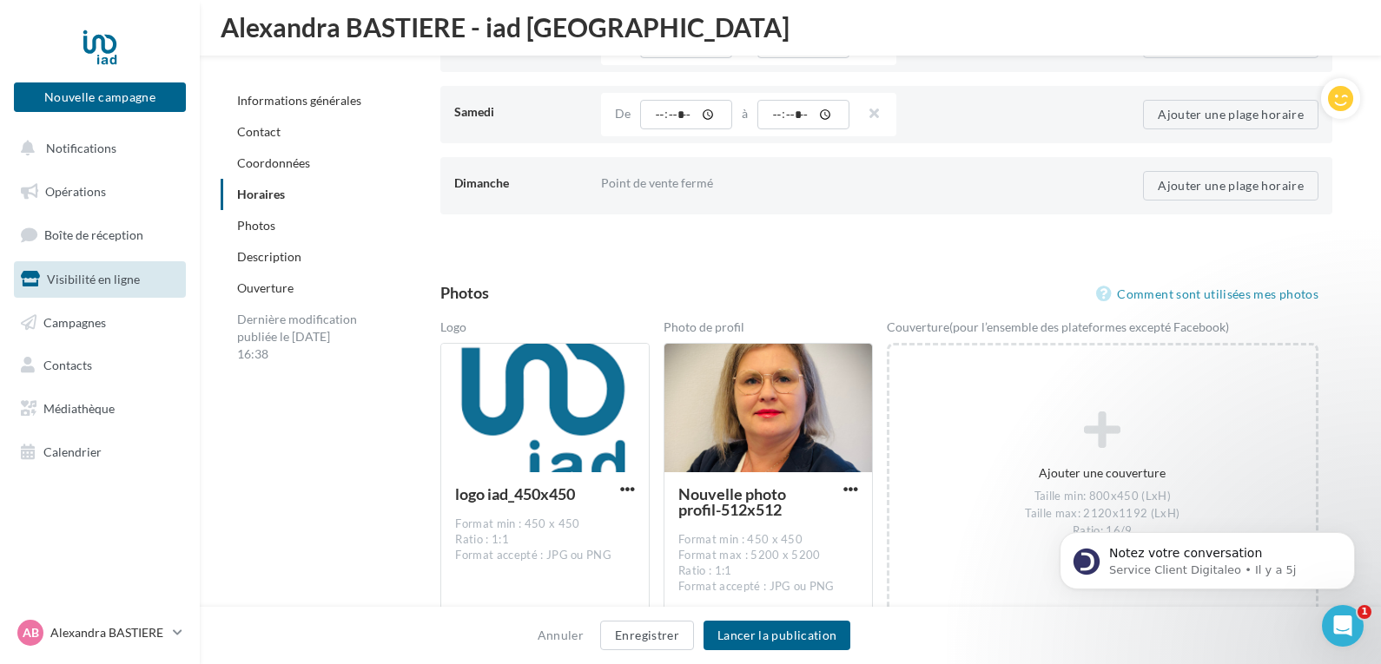
scroll to position [2127, 0]
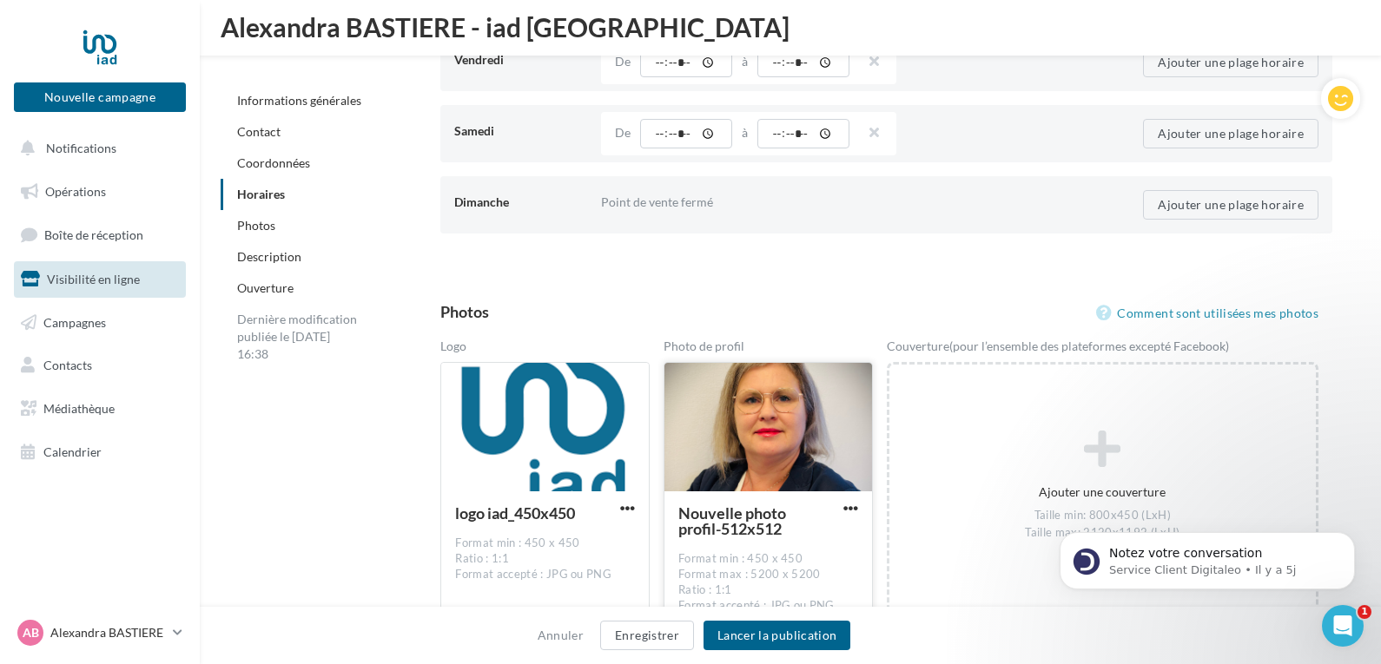
click at [782, 448] on div at bounding box center [768, 428] width 208 height 130
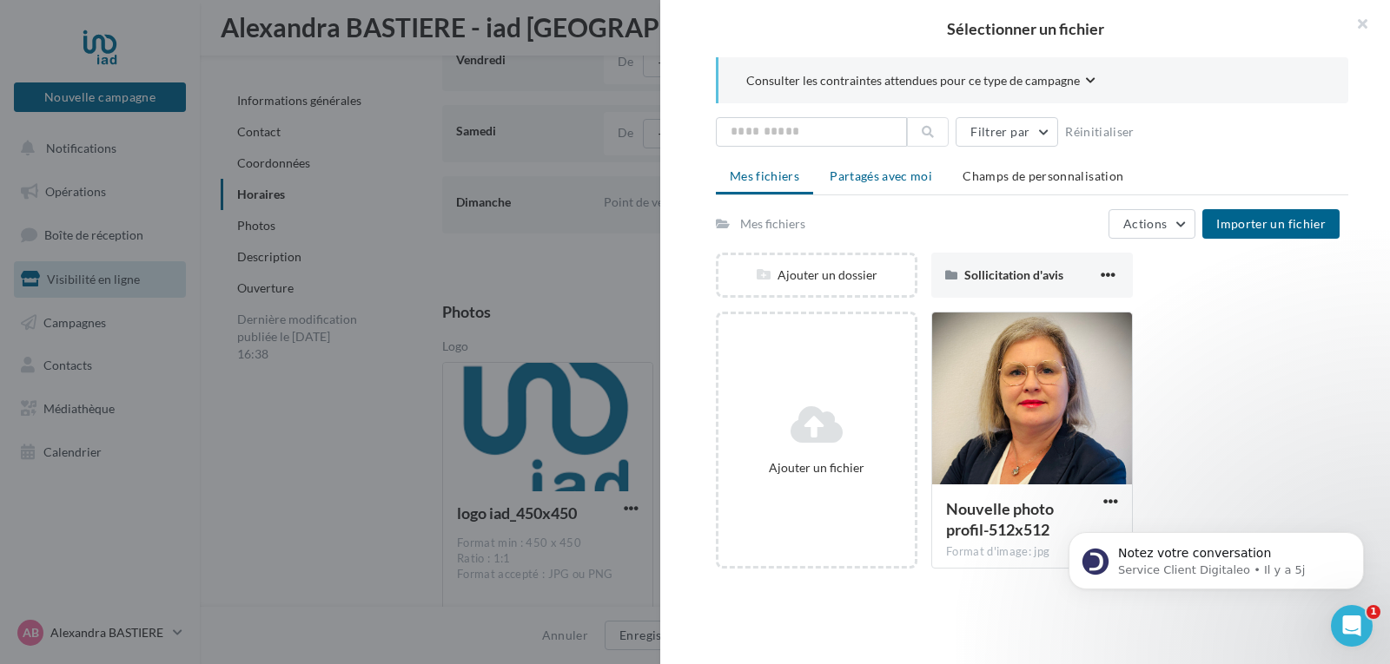
click at [877, 175] on span "Partagés avec moi" at bounding box center [880, 175] width 102 height 15
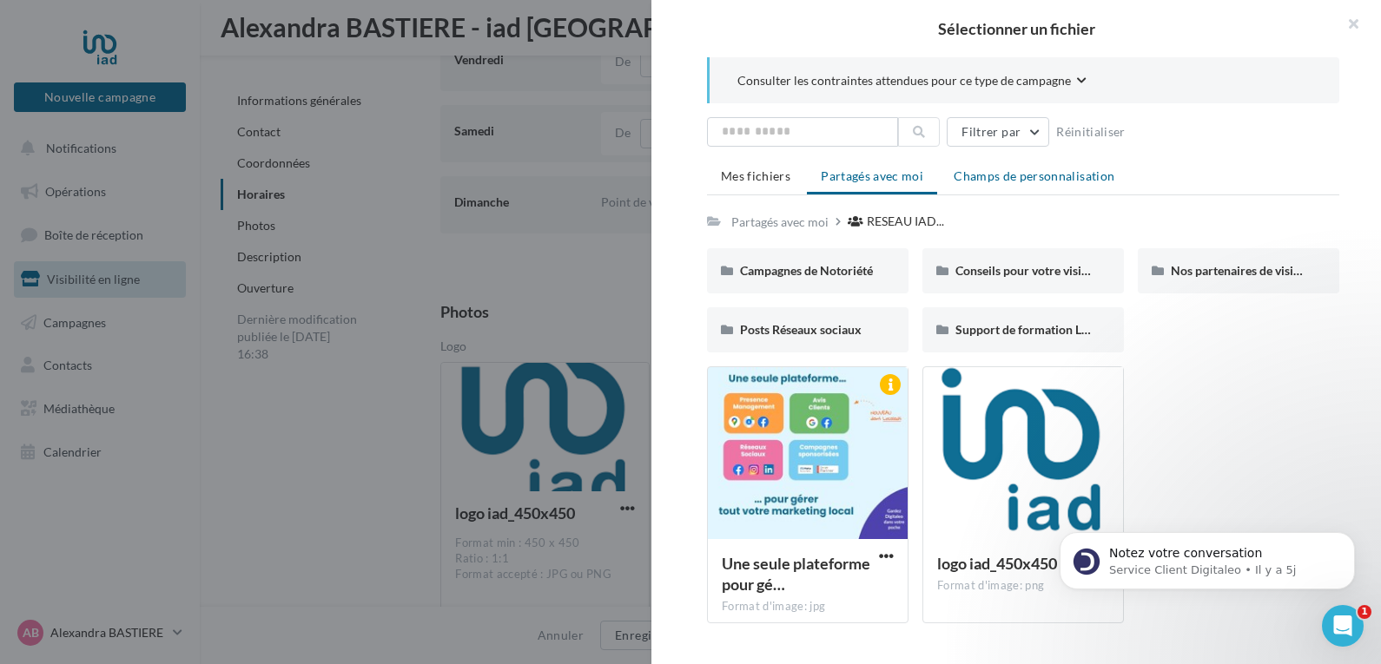
click at [1001, 173] on span "Champs de personnalisation" at bounding box center [1034, 175] width 161 height 15
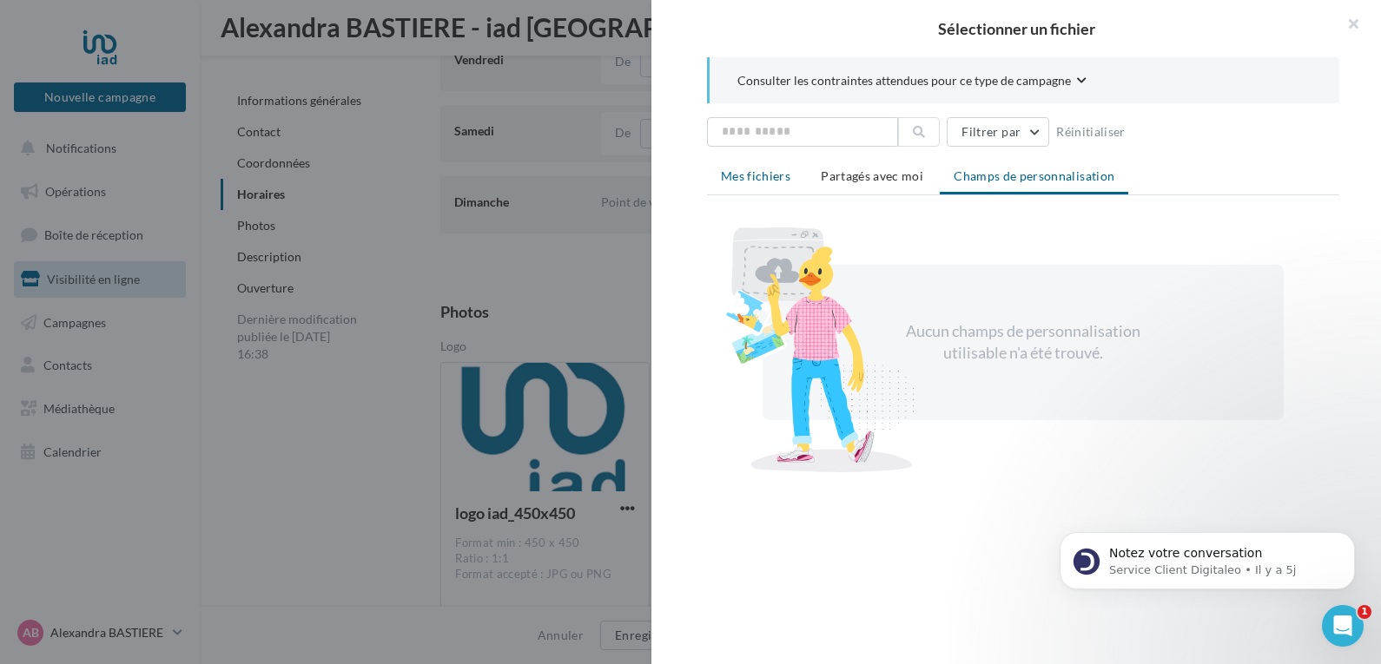
click at [752, 178] on span "Mes fichiers" at bounding box center [755, 175] width 69 height 15
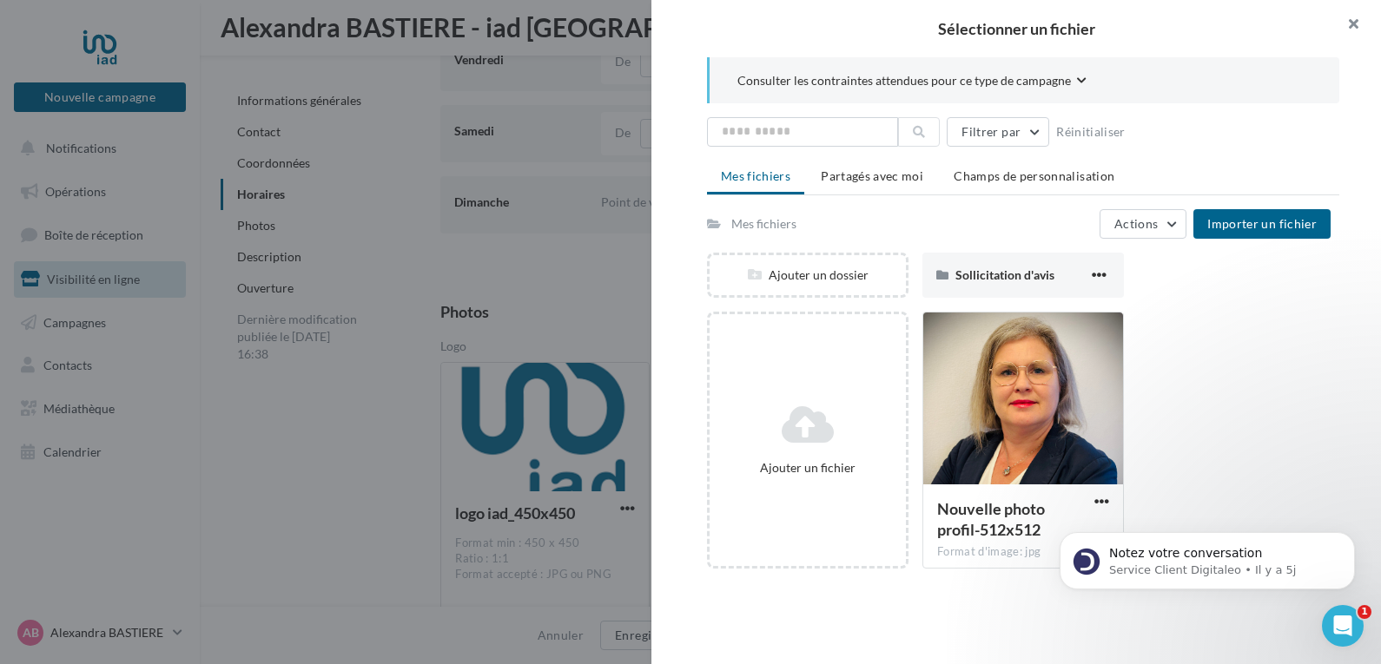
click at [1351, 25] on button "button" at bounding box center [1345, 26] width 69 height 52
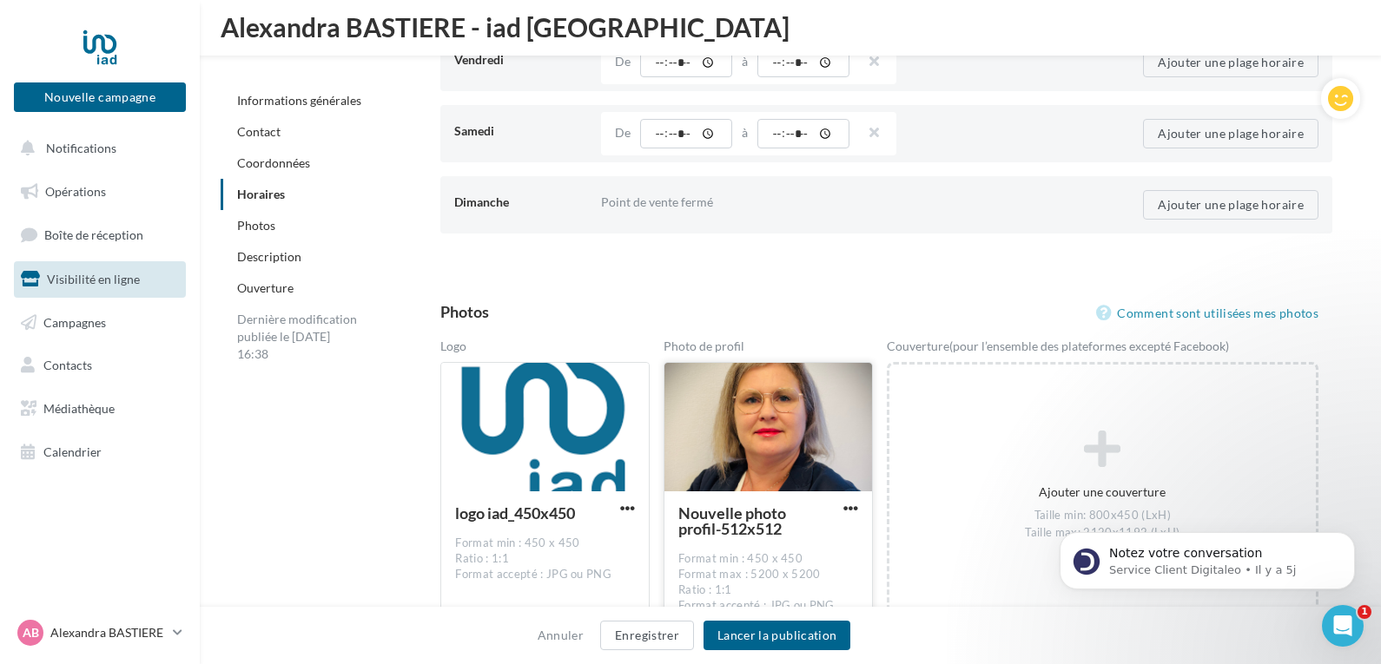
click at [775, 441] on div at bounding box center [768, 428] width 208 height 130
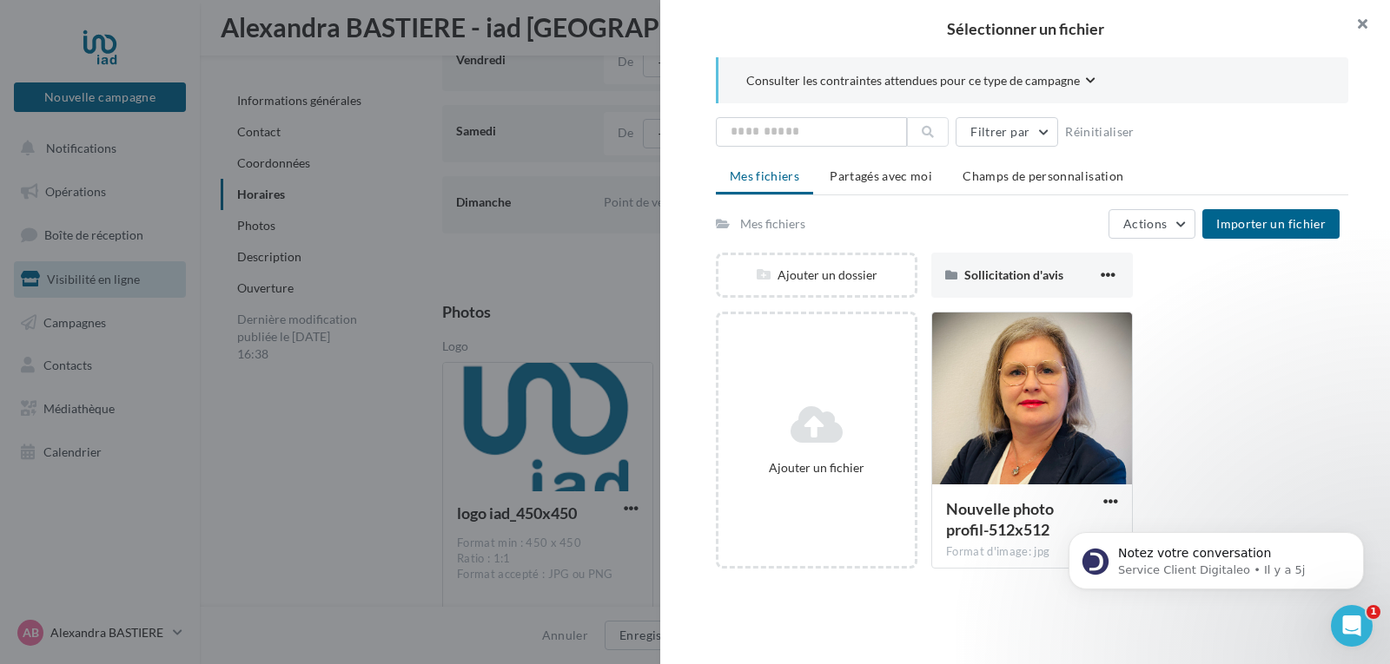
click at [1362, 22] on button "button" at bounding box center [1354, 26] width 69 height 52
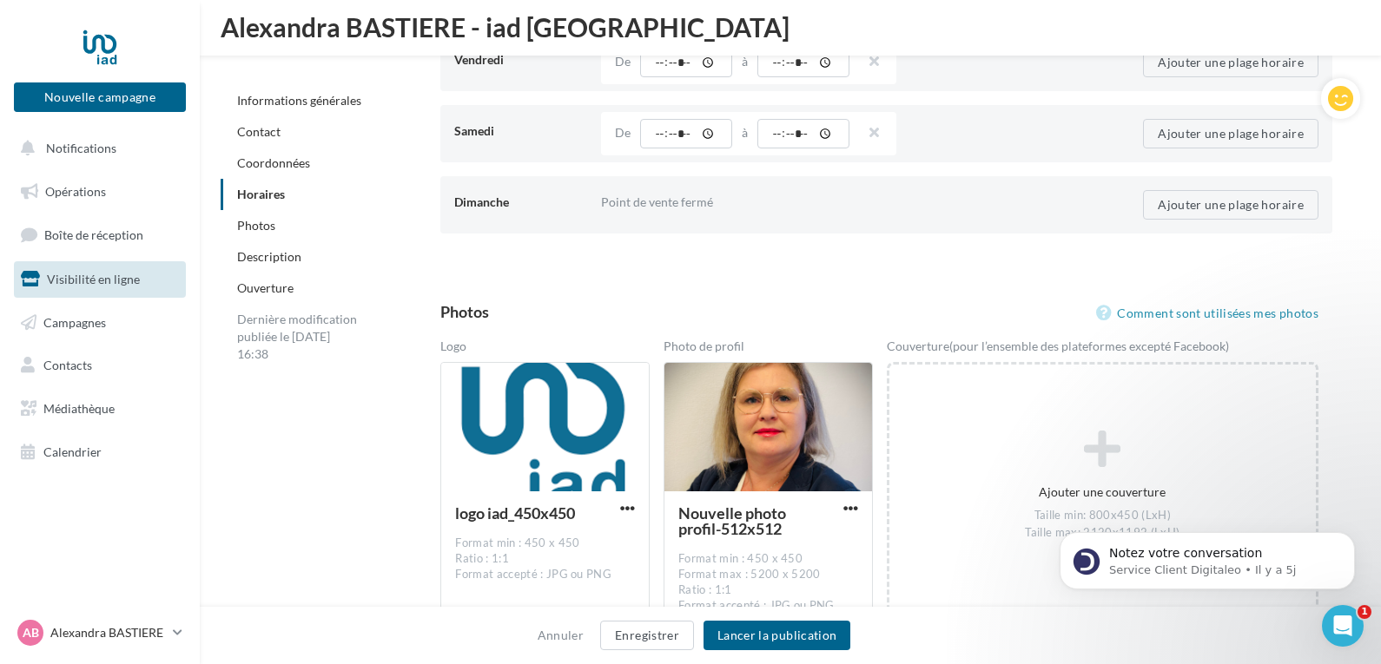
click at [312, 103] on link "Informations générales" at bounding box center [299, 100] width 124 height 15
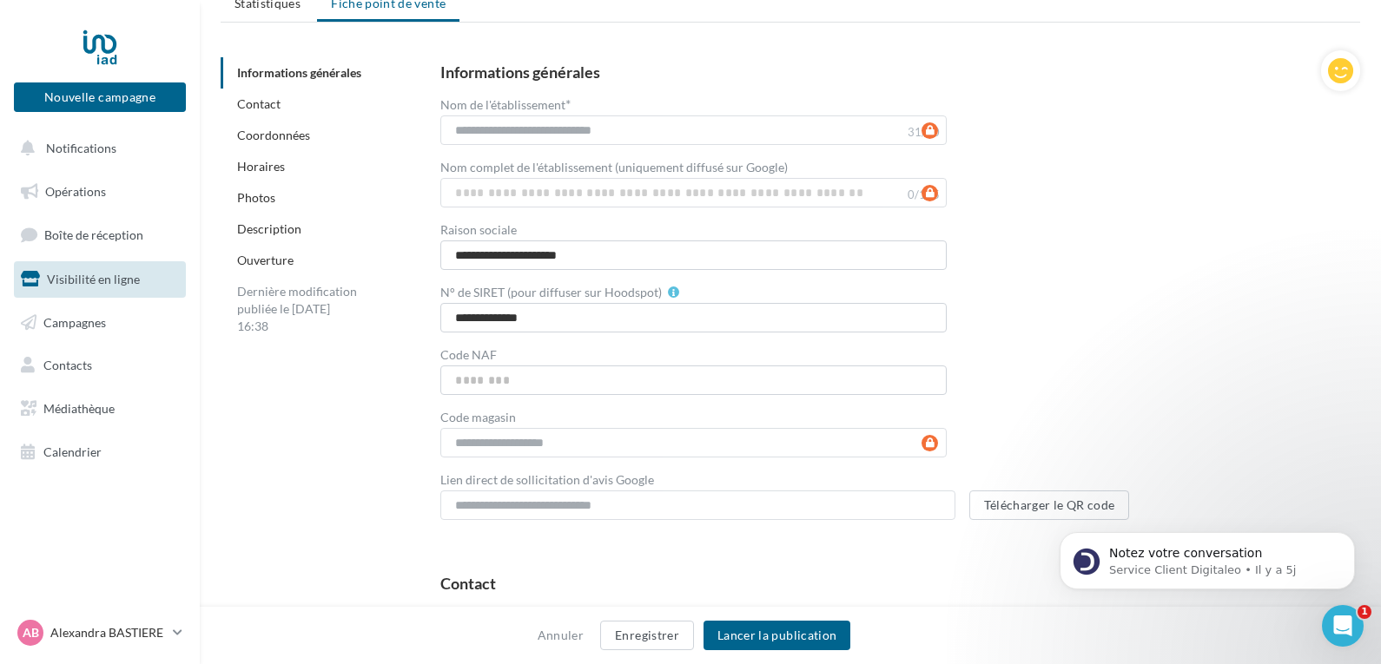
click at [269, 99] on link "Contact" at bounding box center [258, 103] width 43 height 15
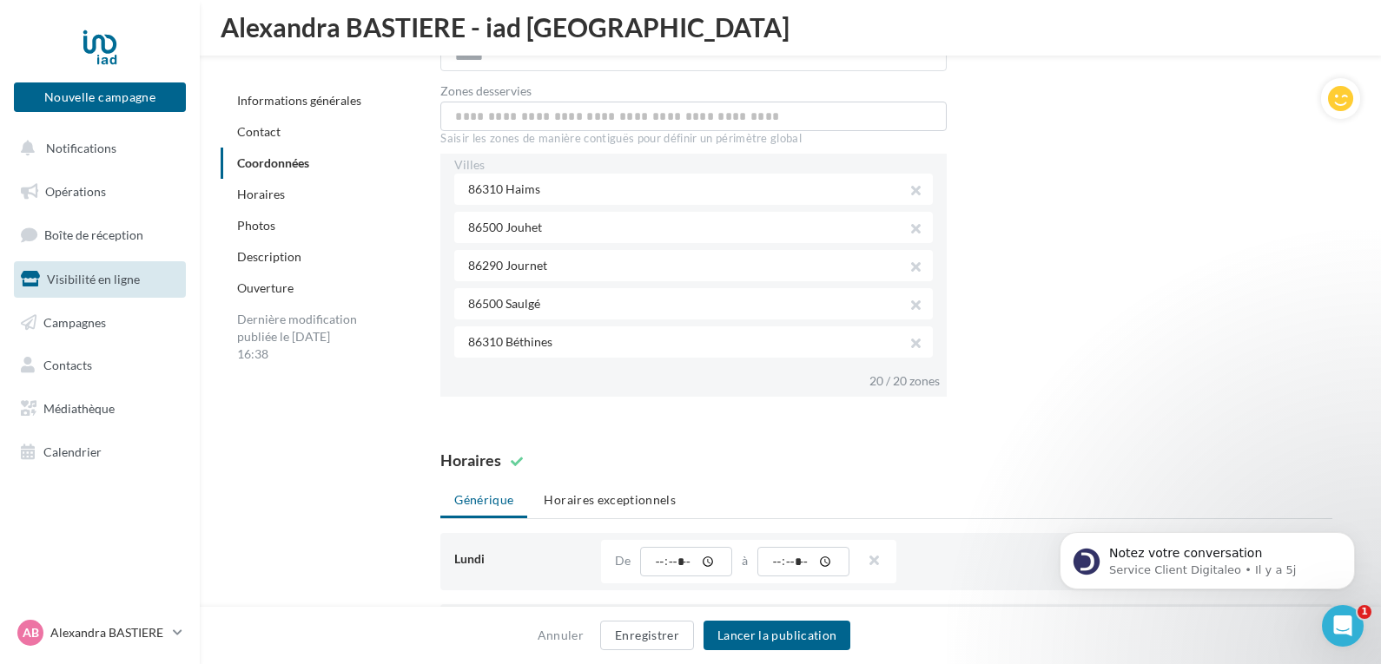
scroll to position [0, 0]
click at [846, 109] on input "text" at bounding box center [693, 117] width 506 height 30
type input "*"
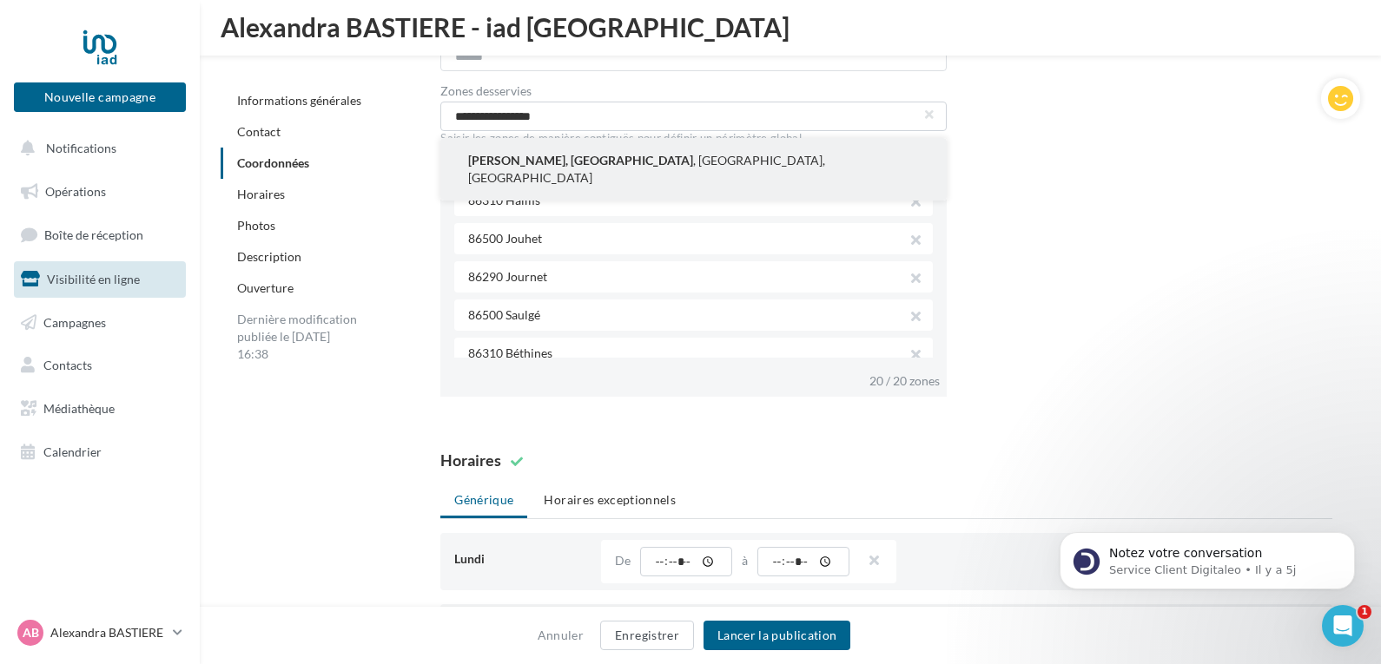
click at [714, 158] on button "[GEOGRAPHIC_DATA], [GEOGRAPHIC_DATA] , [GEOGRAPHIC_DATA], [GEOGRAPHIC_DATA]" at bounding box center [693, 169] width 506 height 63
type input "**********"
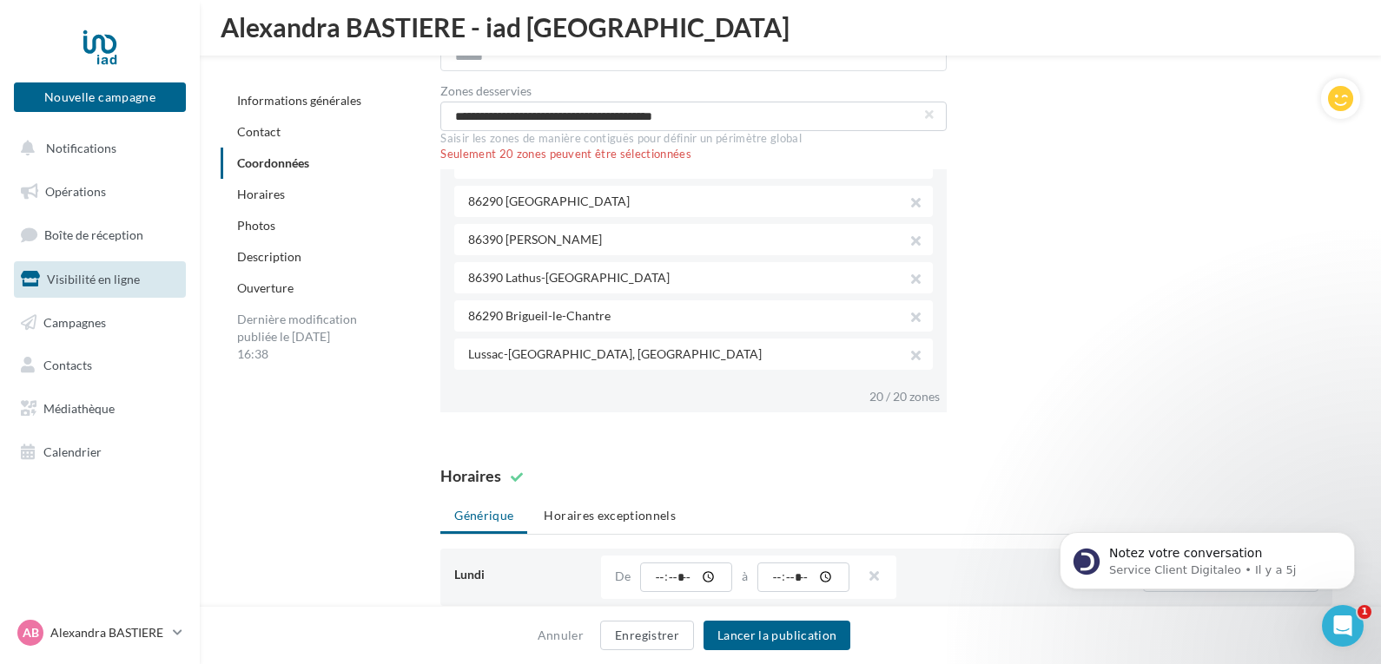
scroll to position [279, 0]
click at [902, 204] on button "button" at bounding box center [908, 208] width 14 height 24
click at [812, 122] on input "**********" at bounding box center [693, 117] width 506 height 30
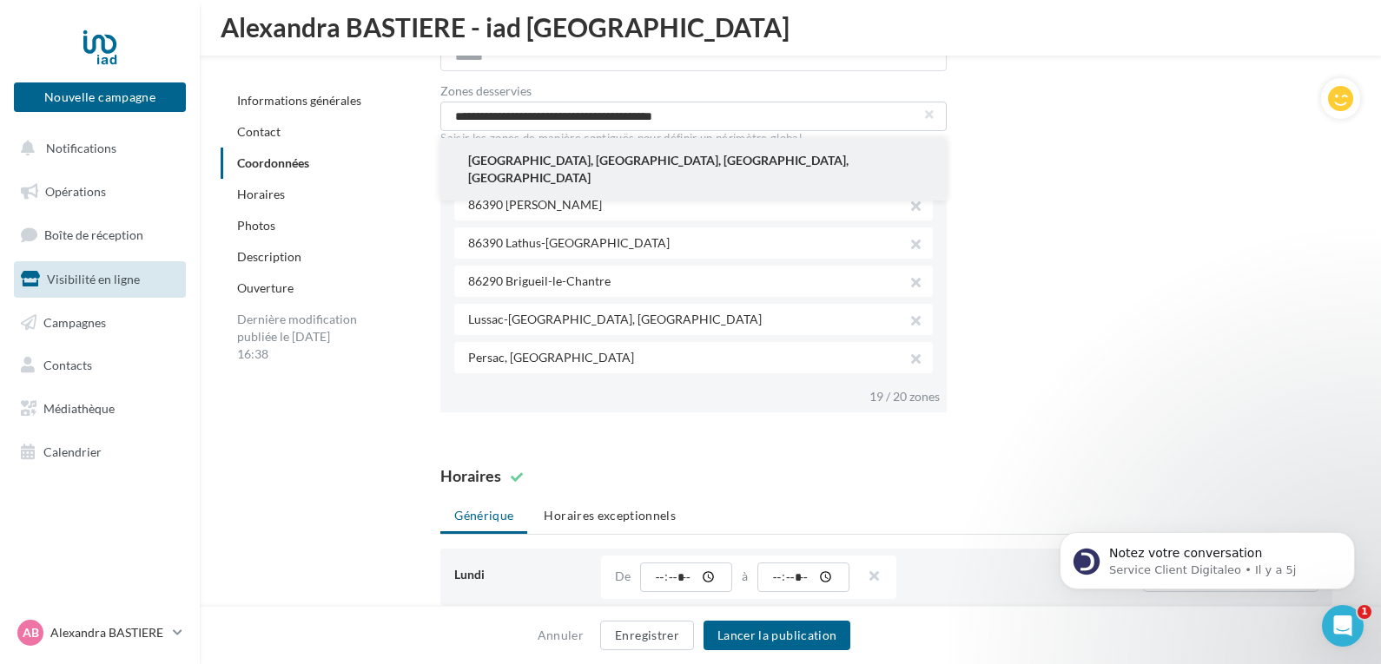
click at [681, 162] on span "[GEOGRAPHIC_DATA], [GEOGRAPHIC_DATA], [GEOGRAPHIC_DATA], [GEOGRAPHIC_DATA]" at bounding box center [693, 169] width 451 height 35
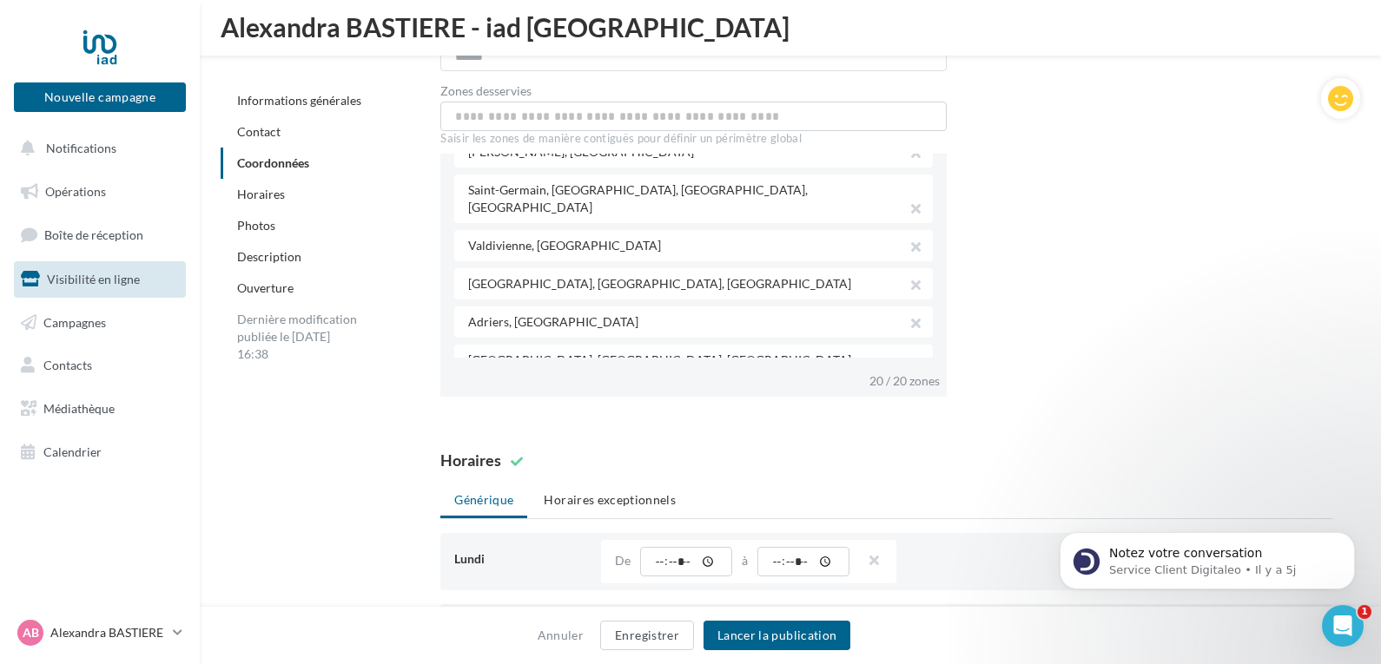
scroll to position [591, 0]
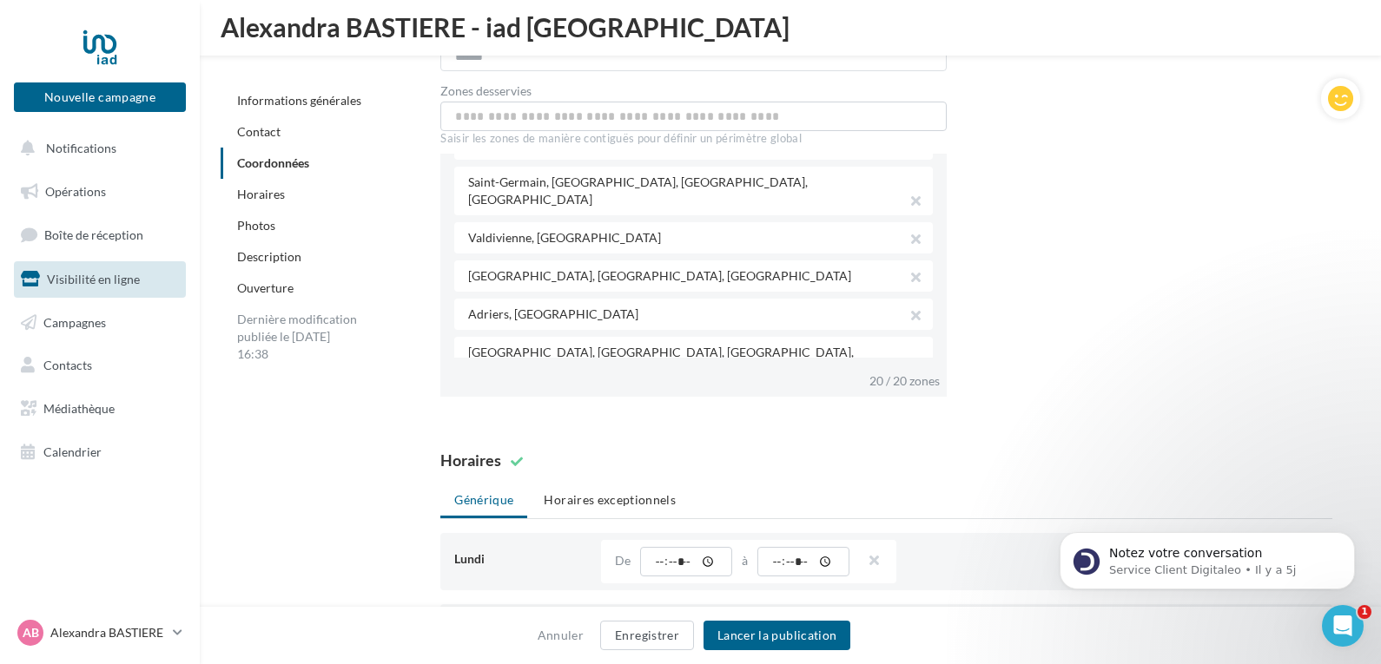
click at [1094, 324] on div "**********" at bounding box center [886, 100] width 892 height 593
click at [649, 641] on button "Enregistrer" at bounding box center [647, 636] width 94 height 30
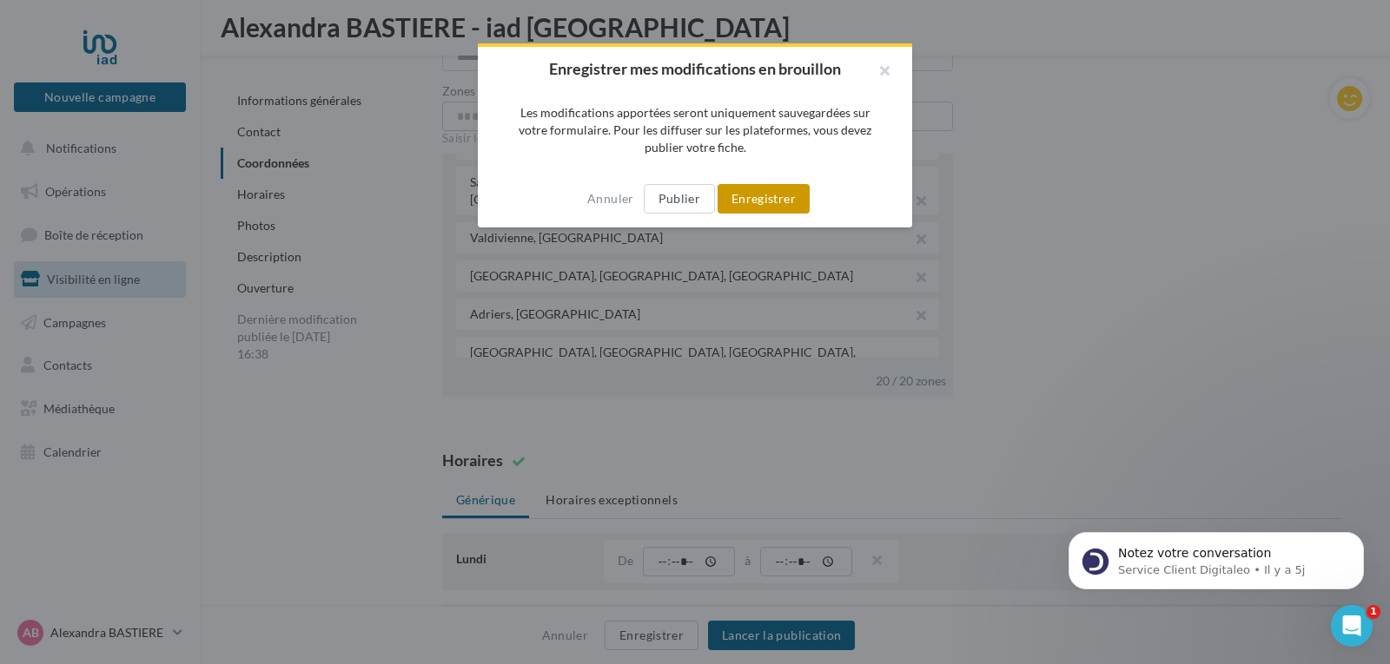
click at [758, 188] on button "Enregistrer" at bounding box center [763, 199] width 92 height 30
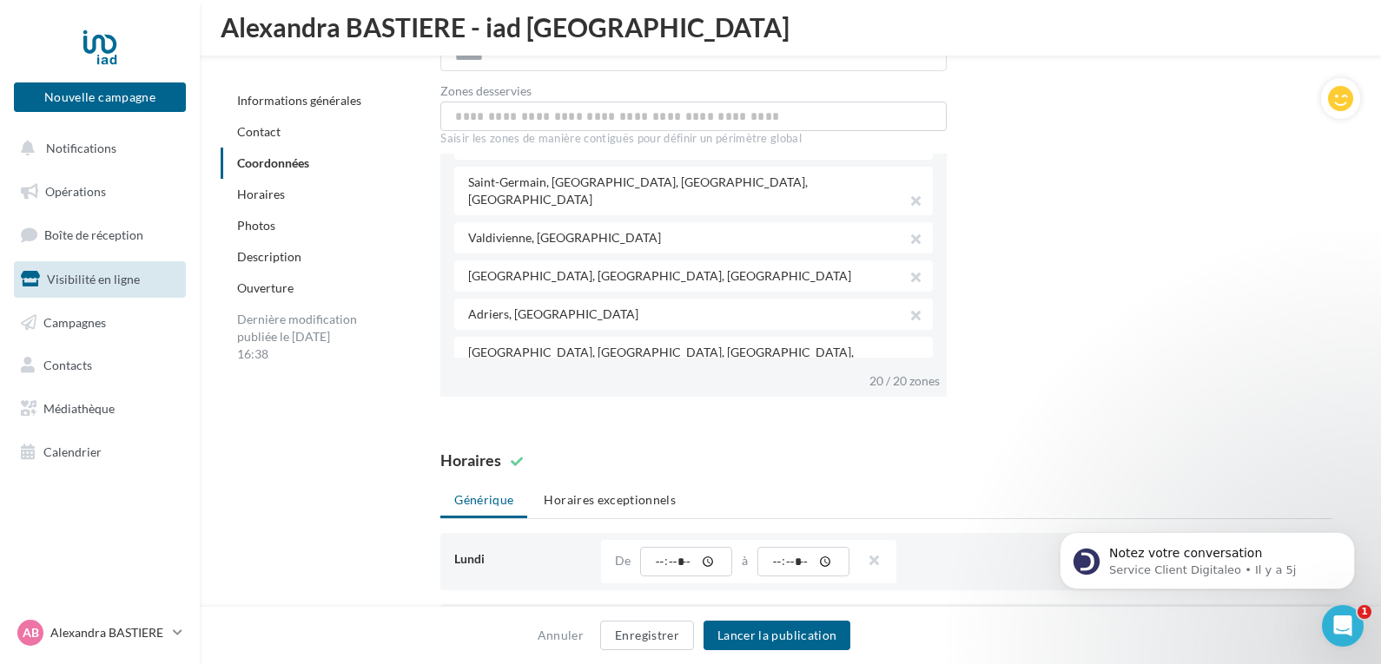
click at [261, 227] on link "Photos" at bounding box center [256, 225] width 38 height 15
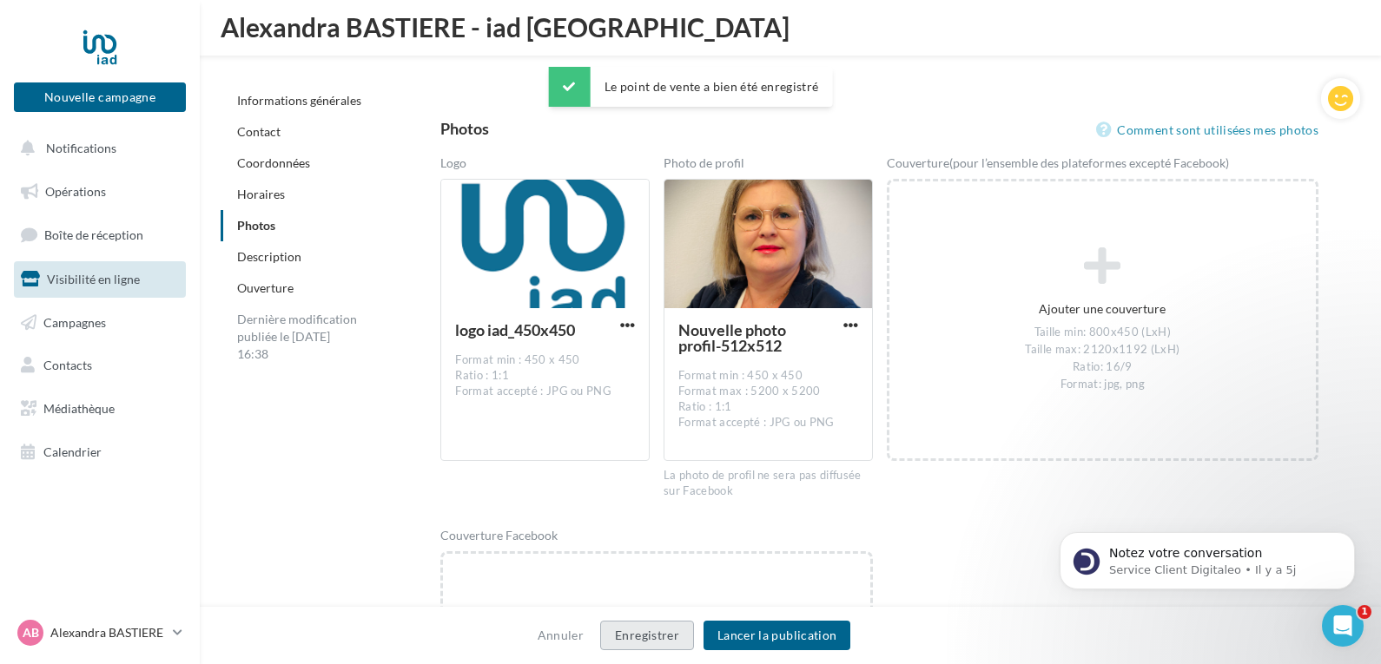
click at [659, 626] on button "Enregistrer" at bounding box center [647, 636] width 94 height 30
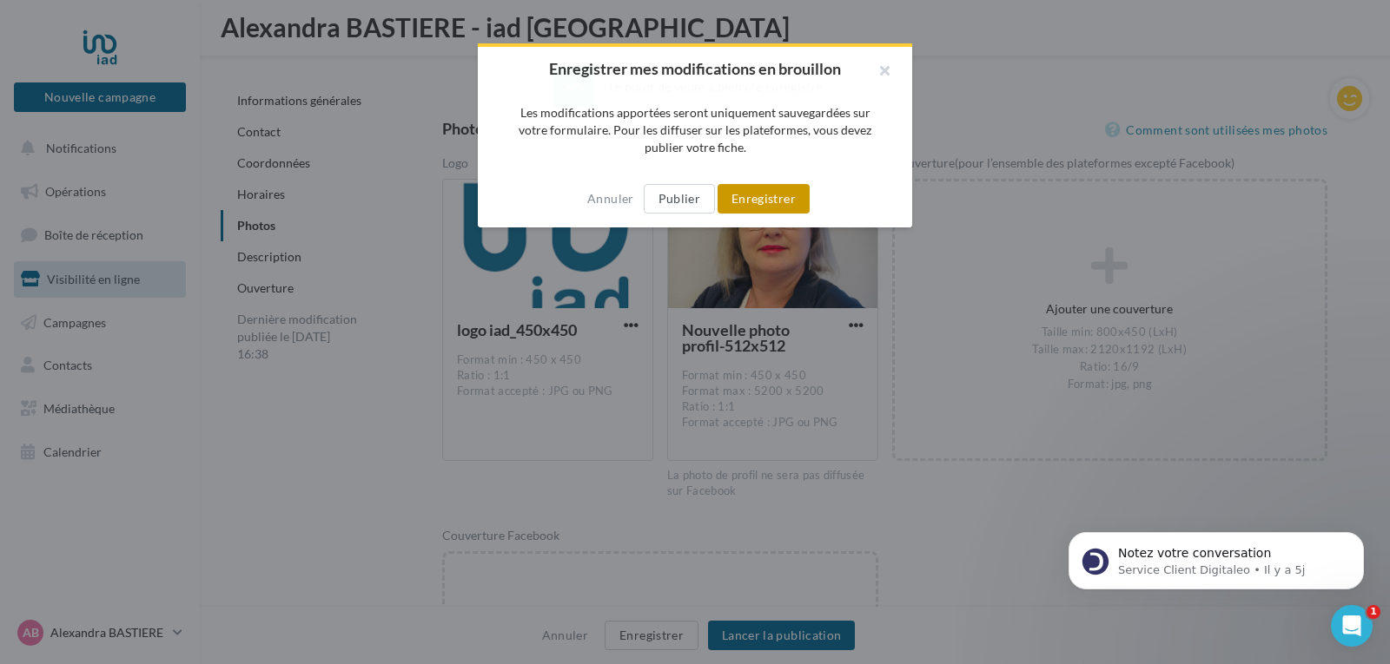
click at [773, 193] on button "Enregistrer" at bounding box center [763, 199] width 92 height 30
